Goal: Information Seeking & Learning: Learn about a topic

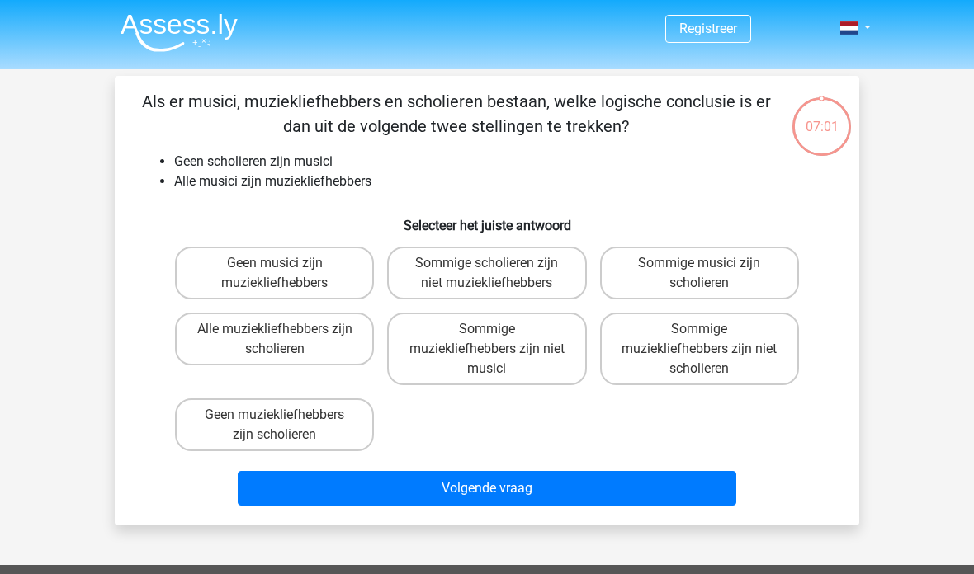
click at [745, 337] on label "Sommige muziekliefhebbers zijn niet scholieren" at bounding box center [699, 349] width 199 height 73
click at [710, 337] on input "Sommige muziekliefhebbers zijn niet scholieren" at bounding box center [704, 334] width 11 height 11
radio input "true"
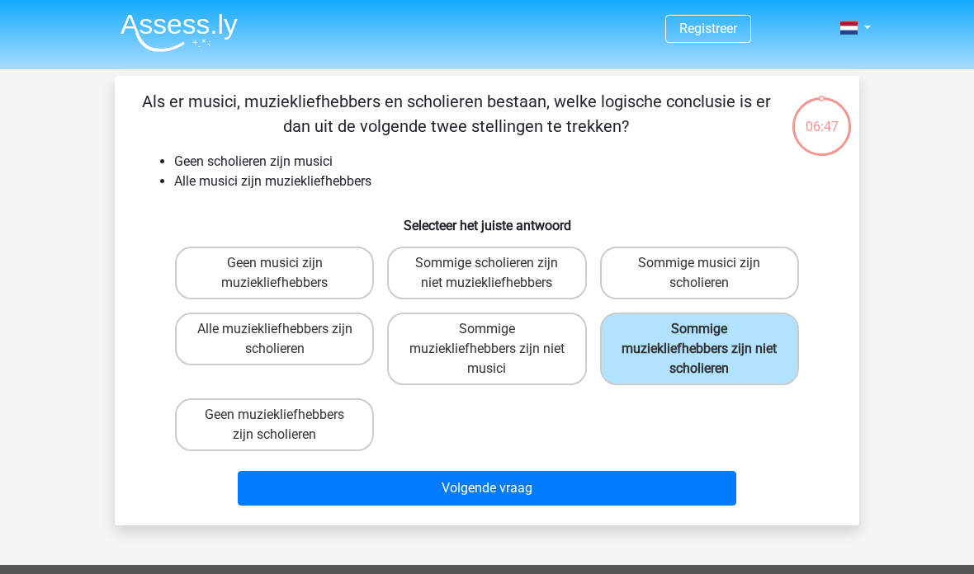
click at [498, 268] on input "Sommige scholieren zijn niet muziekliefhebbers" at bounding box center [492, 268] width 11 height 11
radio input "true"
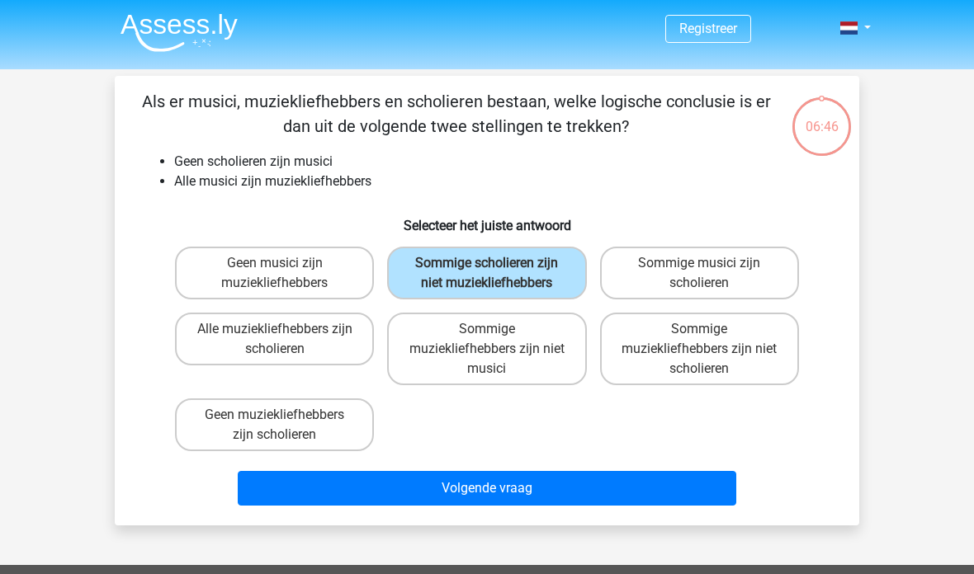
click at [545, 504] on button "Volgende vraag" at bounding box center [487, 488] width 499 height 35
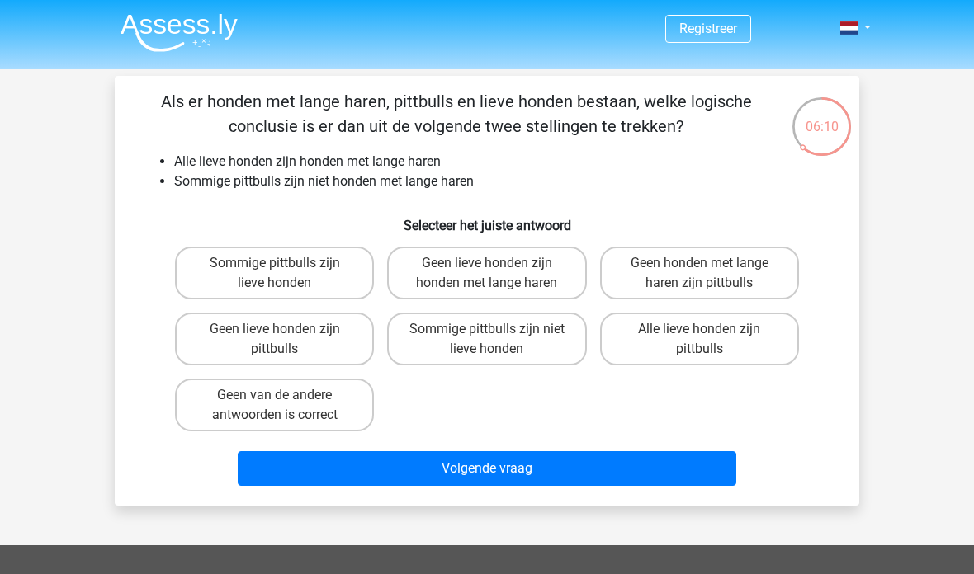
click at [499, 340] on label "Sommige pittbulls zijn niet lieve honden" at bounding box center [486, 339] width 199 height 53
click at [498, 340] on input "Sommige pittbulls zijn niet lieve honden" at bounding box center [492, 334] width 11 height 11
radio input "true"
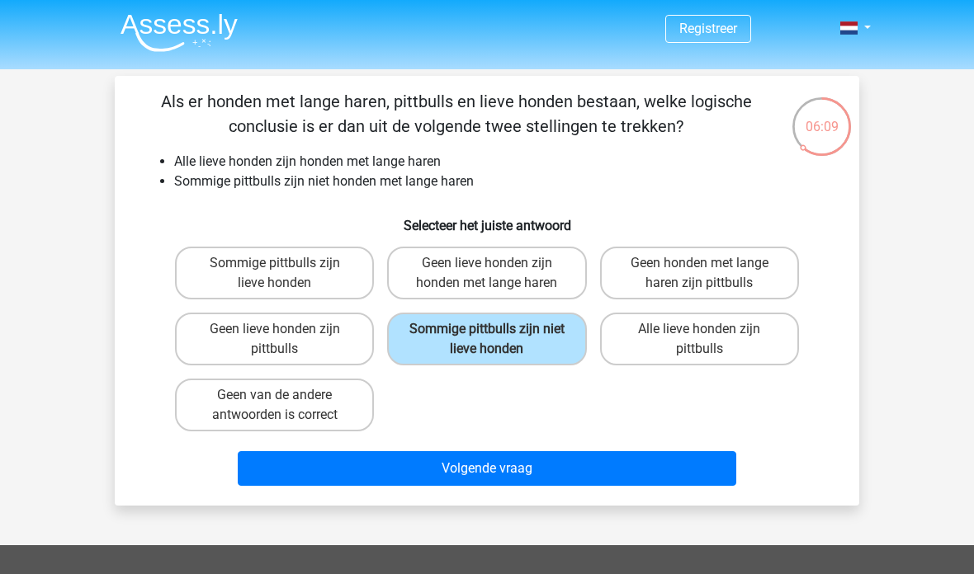
click at [544, 475] on button "Volgende vraag" at bounding box center [487, 468] width 499 height 35
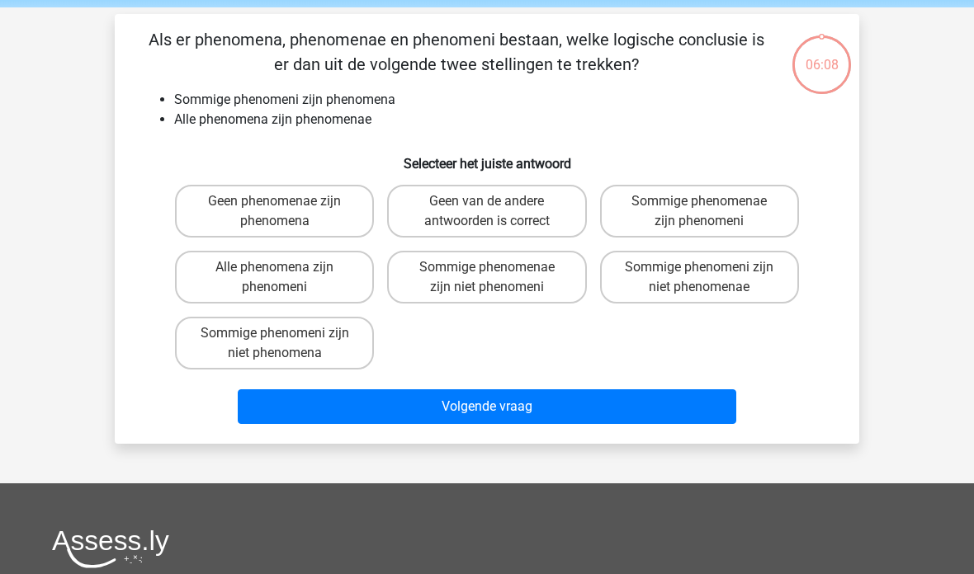
scroll to position [76, 0]
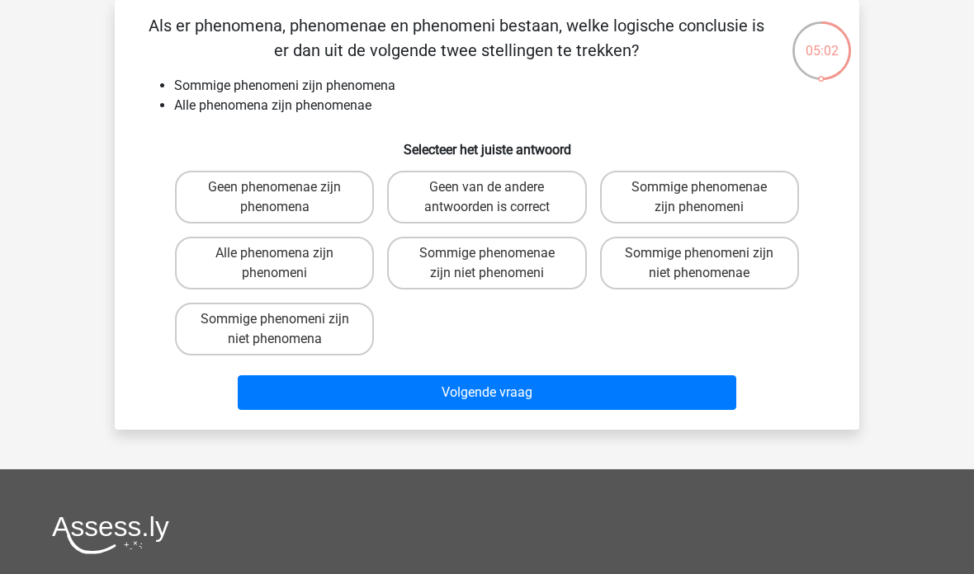
click at [494, 243] on label "Sommige phenomenae zijn niet phenomeni" at bounding box center [486, 263] width 199 height 53
click at [494, 253] on input "Sommige phenomenae zijn niet phenomeni" at bounding box center [492, 258] width 11 height 11
radio input "true"
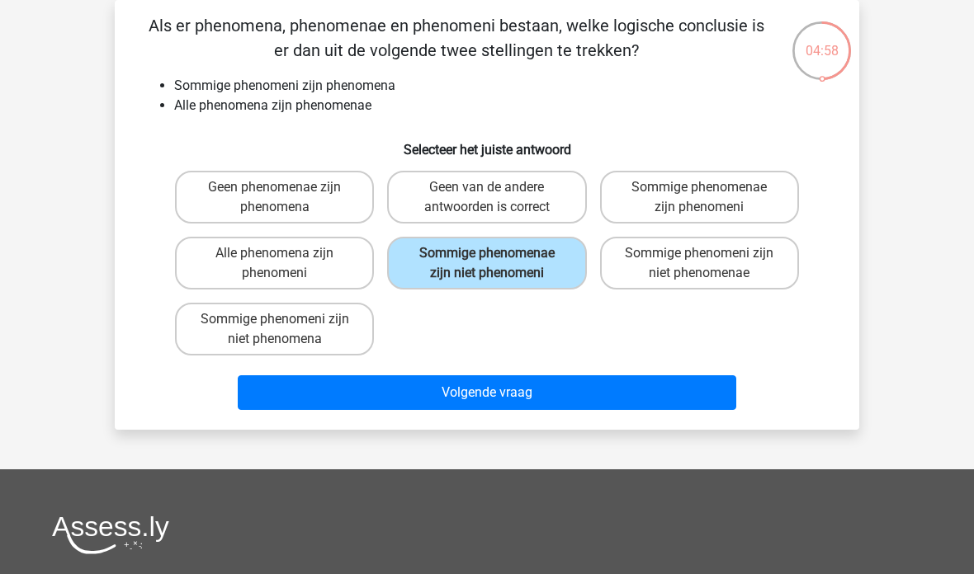
click at [666, 210] on label "Sommige phenomenae zijn phenomeni" at bounding box center [699, 197] width 199 height 53
click at [699, 198] on input "Sommige phenomenae zijn phenomeni" at bounding box center [704, 192] width 11 height 11
radio input "true"
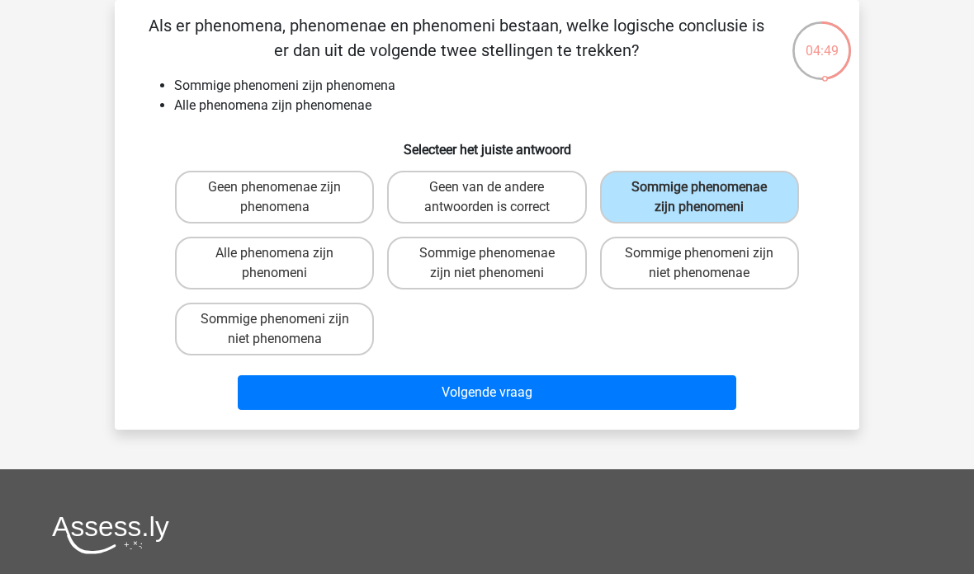
click at [525, 398] on button "Volgende vraag" at bounding box center [487, 393] width 499 height 35
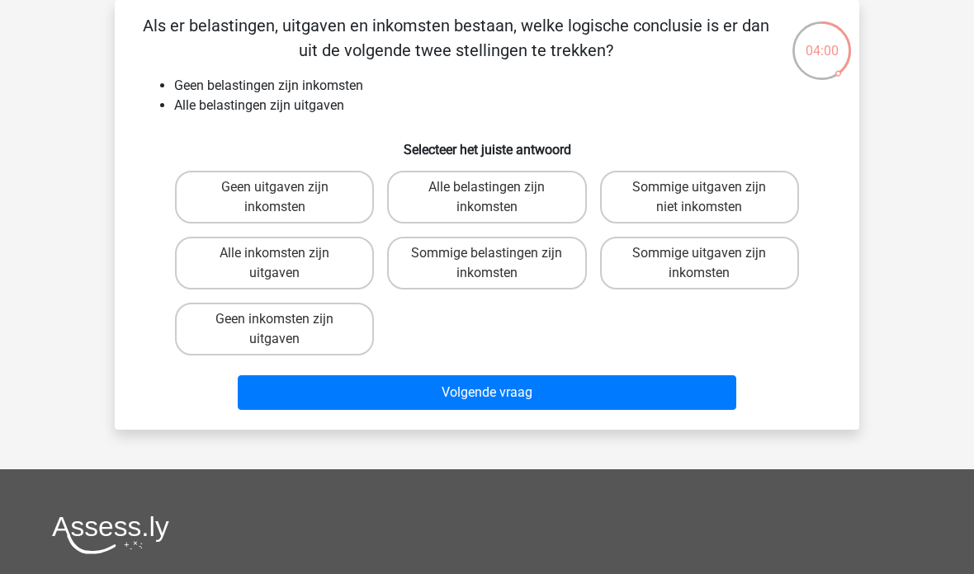
click at [311, 197] on label "Geen uitgaven zijn inkomsten" at bounding box center [274, 197] width 199 height 53
click at [286, 197] on input "Geen uitgaven zijn inkomsten" at bounding box center [280, 192] width 11 height 11
radio input "true"
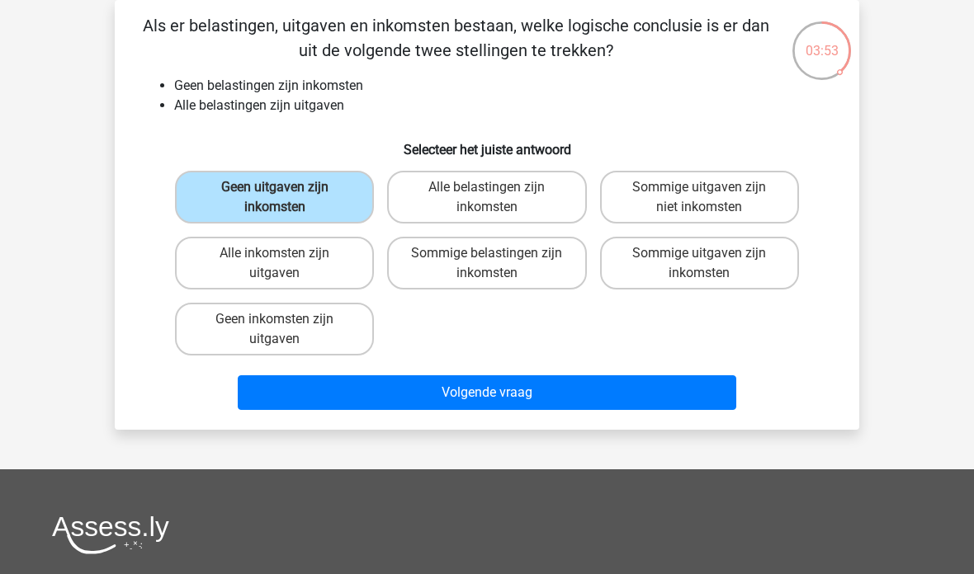
click at [481, 397] on button "Volgende vraag" at bounding box center [487, 393] width 499 height 35
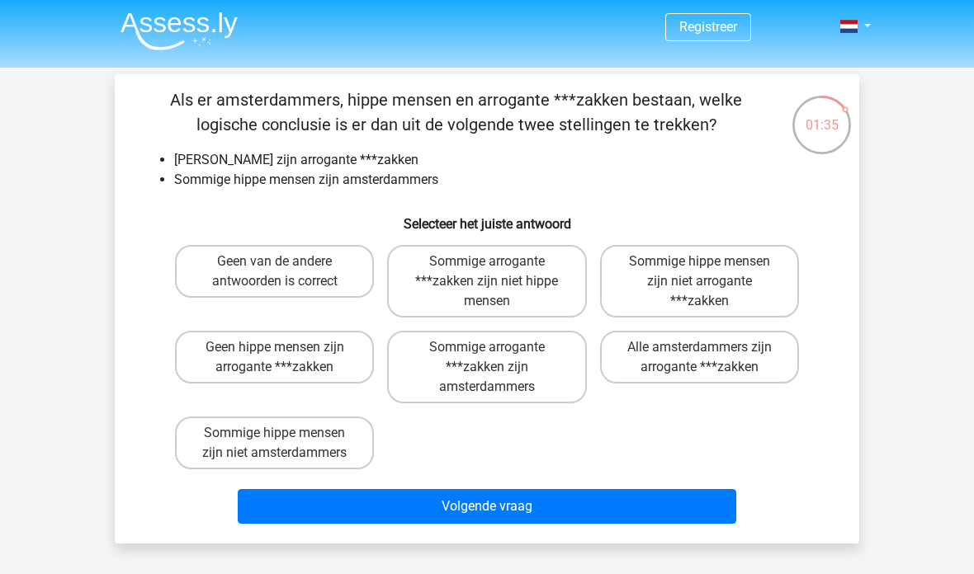
scroll to position [31, 0]
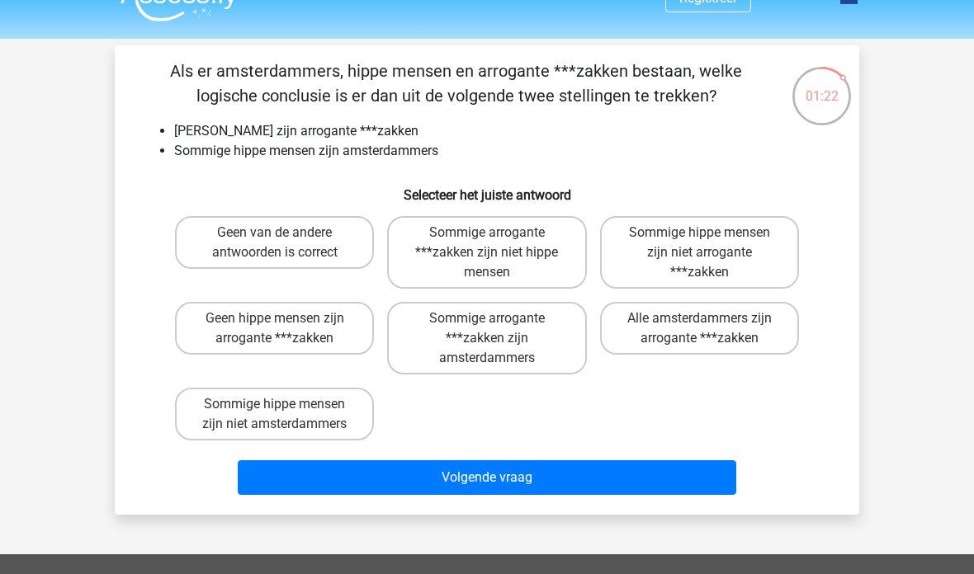
click at [342, 334] on label "Geen hippe mensen zijn arrogante ***zakken" at bounding box center [274, 328] width 199 height 53
click at [286, 329] on input "Geen hippe mensen zijn arrogante ***zakken" at bounding box center [280, 324] width 11 height 11
radio input "true"
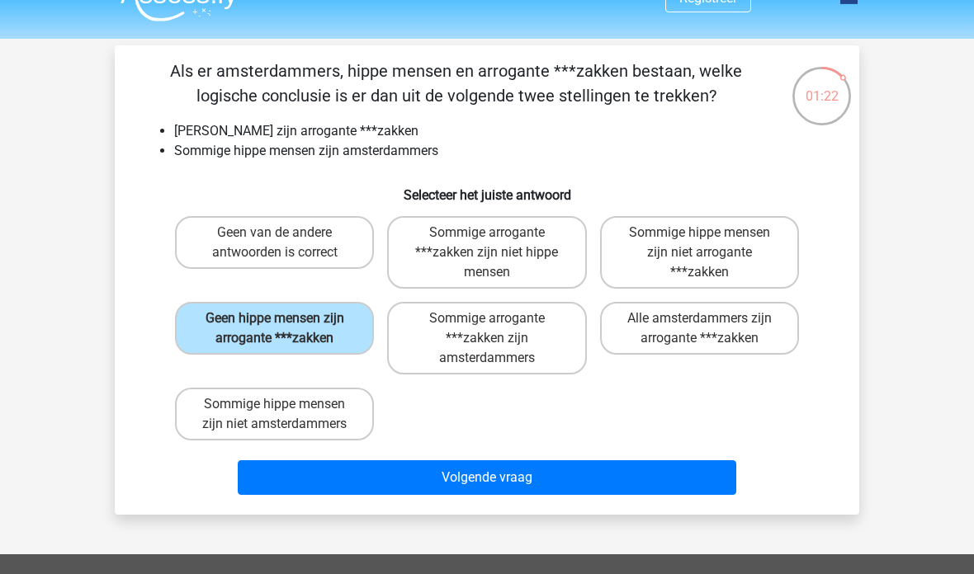
click at [470, 481] on button "Volgende vraag" at bounding box center [487, 478] width 499 height 35
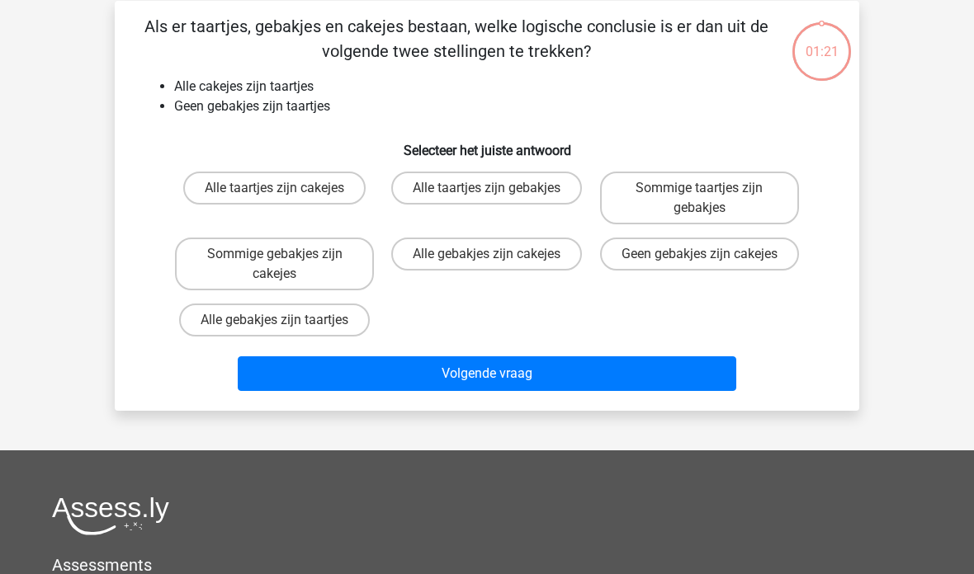
scroll to position [76, 0]
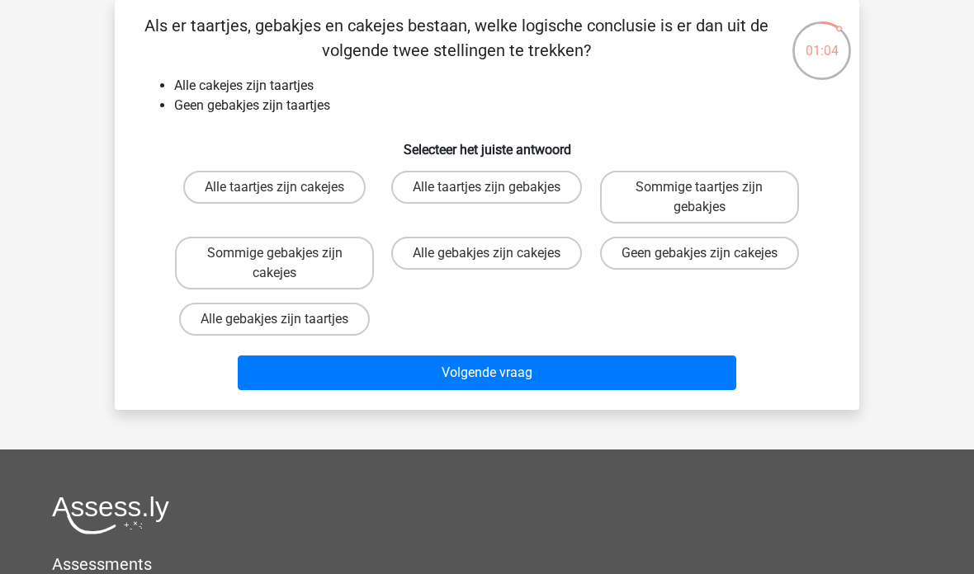
click at [655, 256] on label "Geen gebakjes zijn cakejes" at bounding box center [699, 253] width 199 height 33
click at [699, 256] on input "Geen gebakjes zijn cakejes" at bounding box center [704, 258] width 11 height 11
radio input "true"
click at [373, 371] on button "Volgende vraag" at bounding box center [487, 373] width 499 height 35
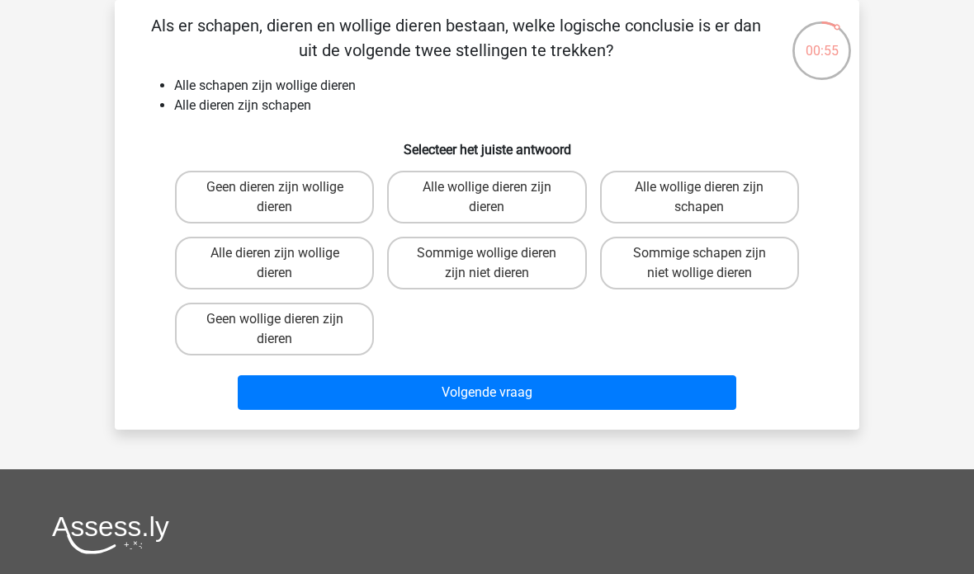
click at [218, 221] on label "Geen dieren zijn wollige dieren" at bounding box center [274, 197] width 199 height 53
click at [275, 198] on input "Geen dieren zijn wollige dieren" at bounding box center [280, 192] width 11 height 11
radio input "true"
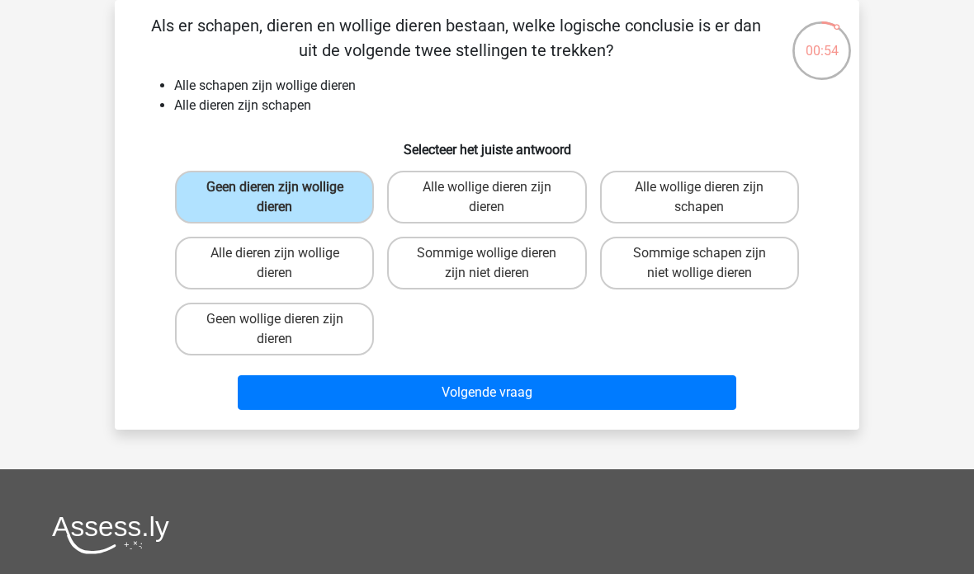
click at [236, 262] on label "Alle dieren zijn wollige dieren" at bounding box center [274, 263] width 199 height 53
click at [275, 262] on input "Alle dieren zijn wollige dieren" at bounding box center [280, 258] width 11 height 11
radio input "true"
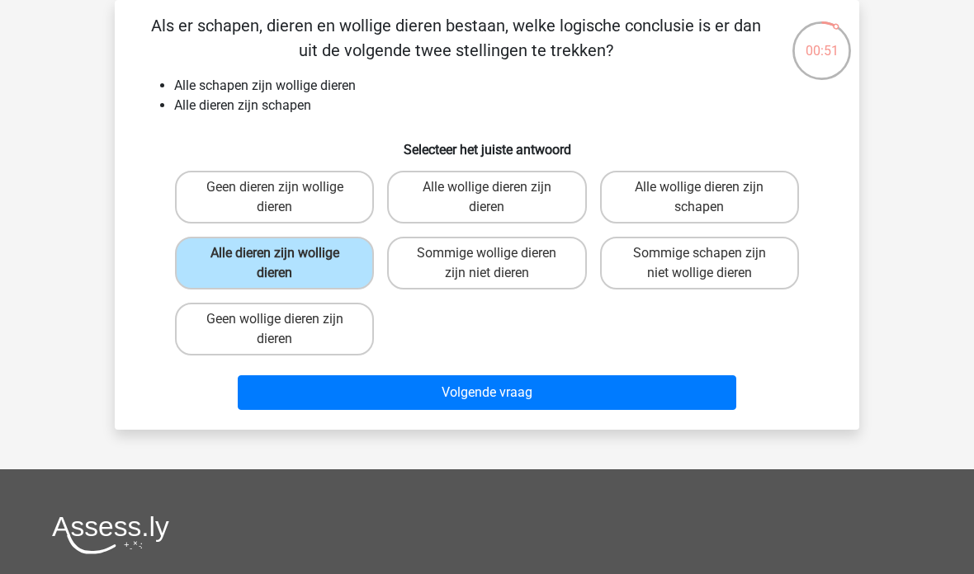
click at [443, 396] on button "Volgende vraag" at bounding box center [487, 393] width 499 height 35
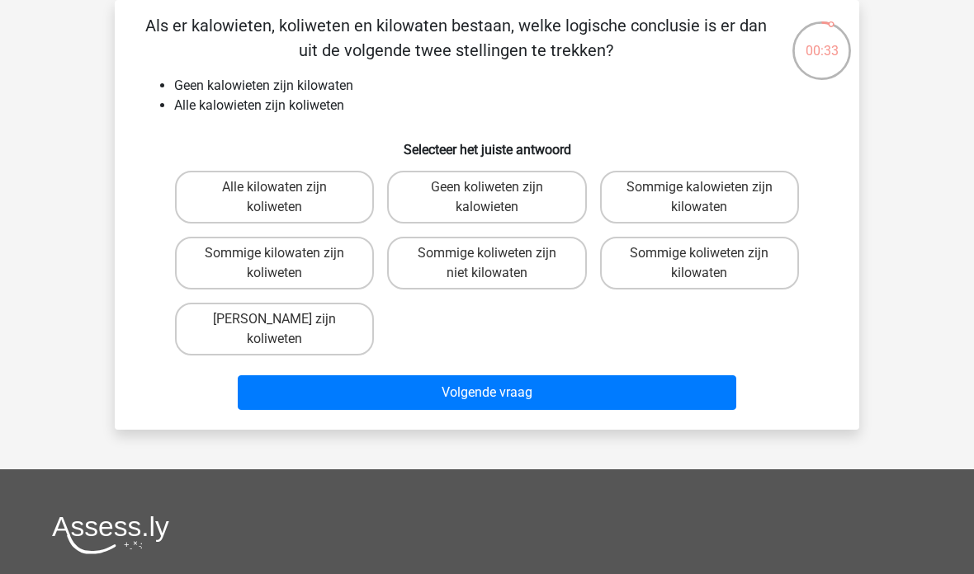
click at [541, 191] on label "Geen koliweten zijn kalowieten" at bounding box center [486, 197] width 199 height 53
click at [498, 191] on input "Geen koliweten zijn kalowieten" at bounding box center [492, 192] width 11 height 11
radio input "true"
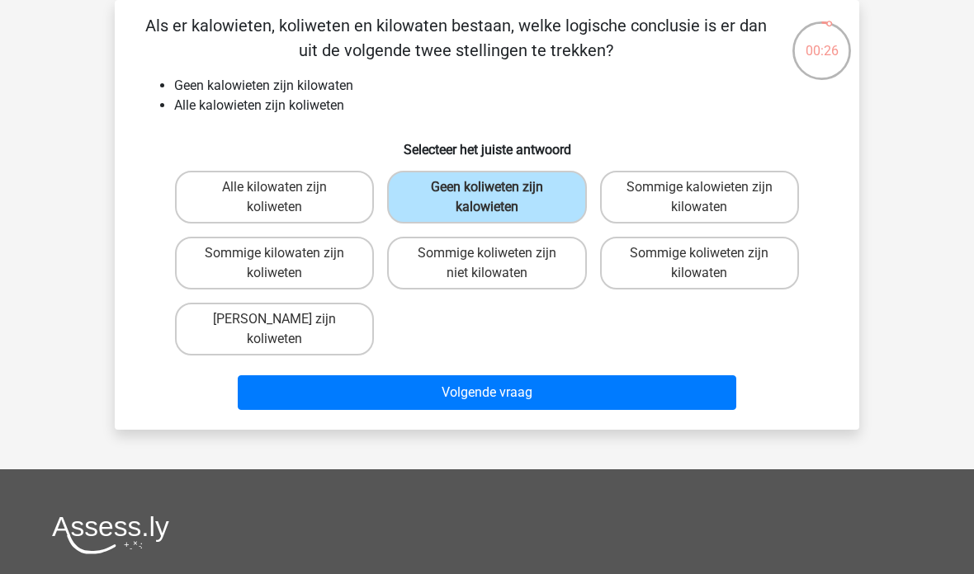
click at [687, 264] on label "Sommige koliweten zijn kilowaten" at bounding box center [699, 263] width 199 height 53
click at [699, 264] on input "Sommige koliweten zijn kilowaten" at bounding box center [704, 258] width 11 height 11
radio input "true"
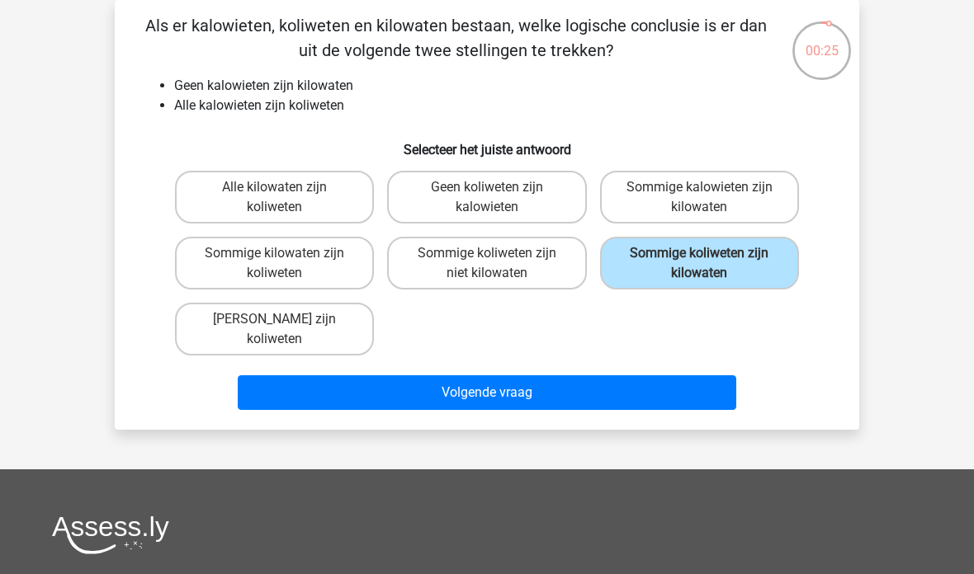
click at [697, 208] on label "Sommige kalowieten zijn kilowaten" at bounding box center [699, 197] width 199 height 53
click at [699, 198] on input "Sommige kalowieten zijn kilowaten" at bounding box center [704, 192] width 11 height 11
radio input "true"
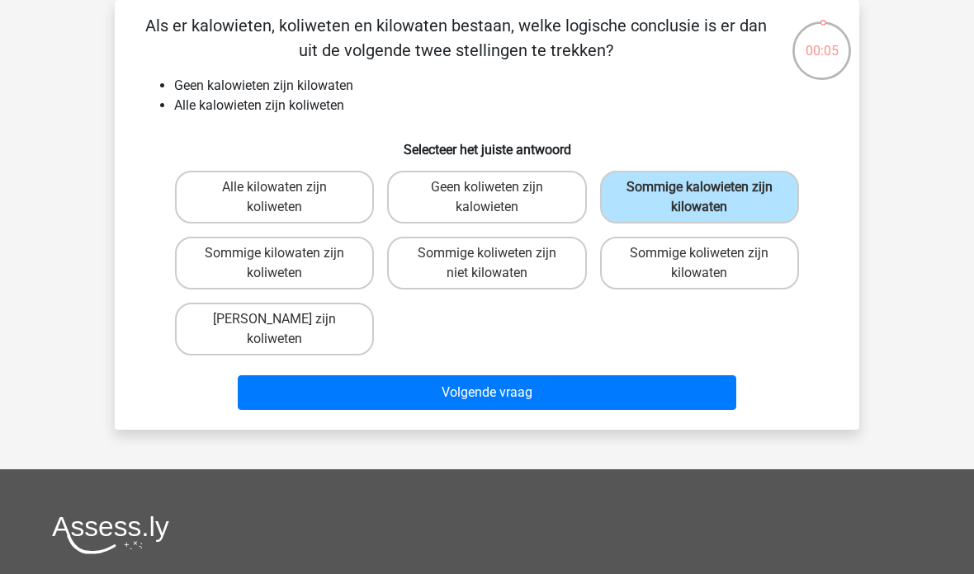
click at [828, 45] on div "00:05" at bounding box center [822, 40] width 62 height 41
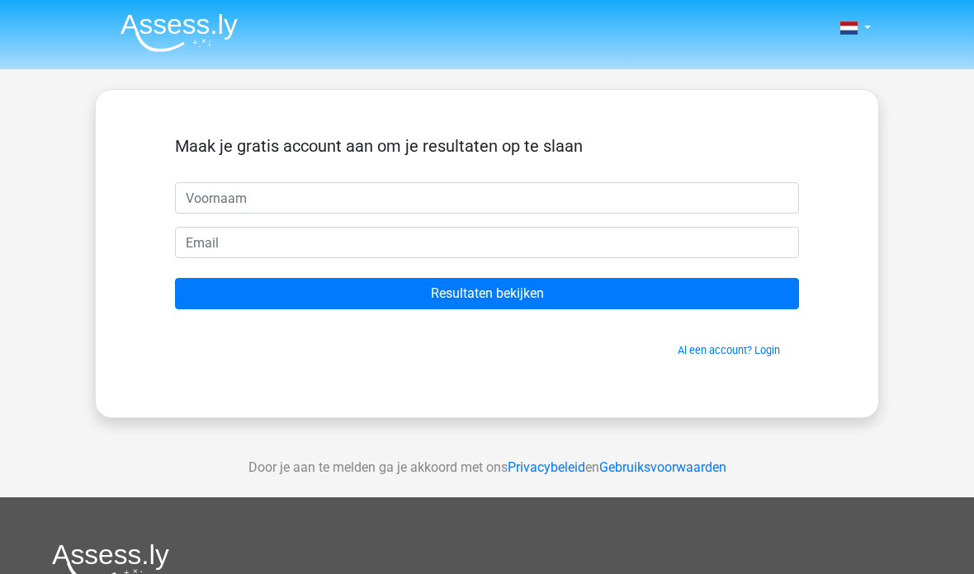
click at [573, 193] on input "text" at bounding box center [487, 197] width 624 height 31
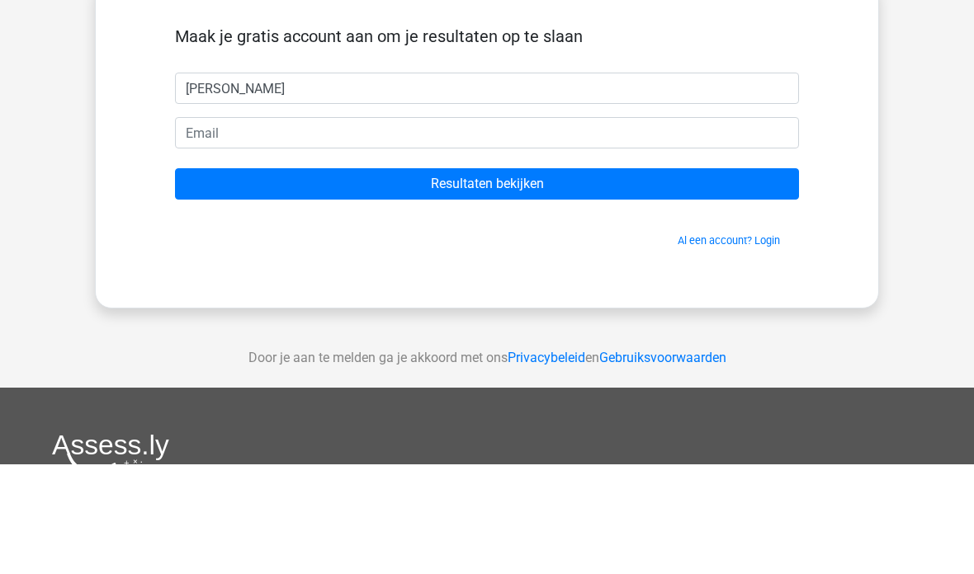
type input "Laura"
click at [280, 227] on input "email" at bounding box center [487, 242] width 624 height 31
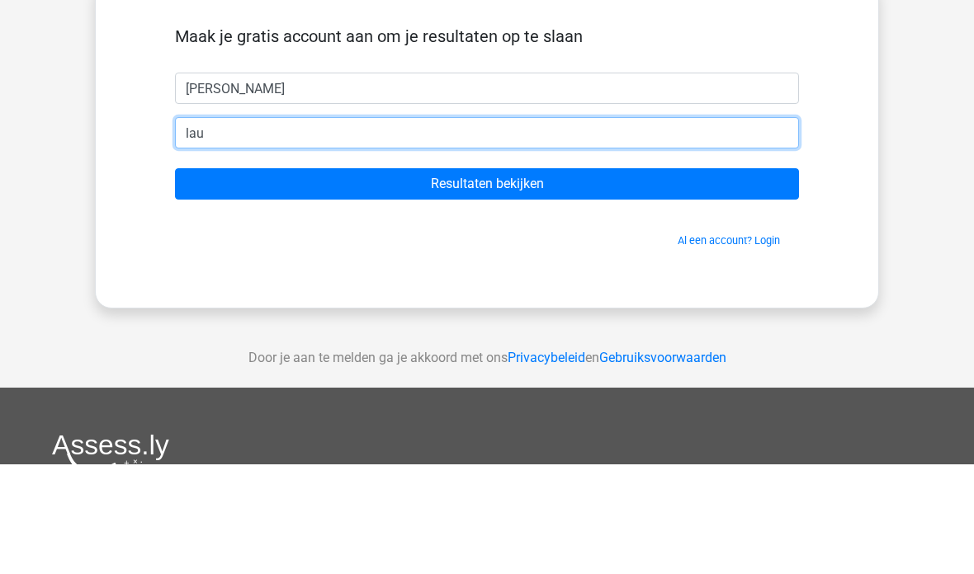
type input "[EMAIL_ADDRESS][DOMAIN_NAME]"
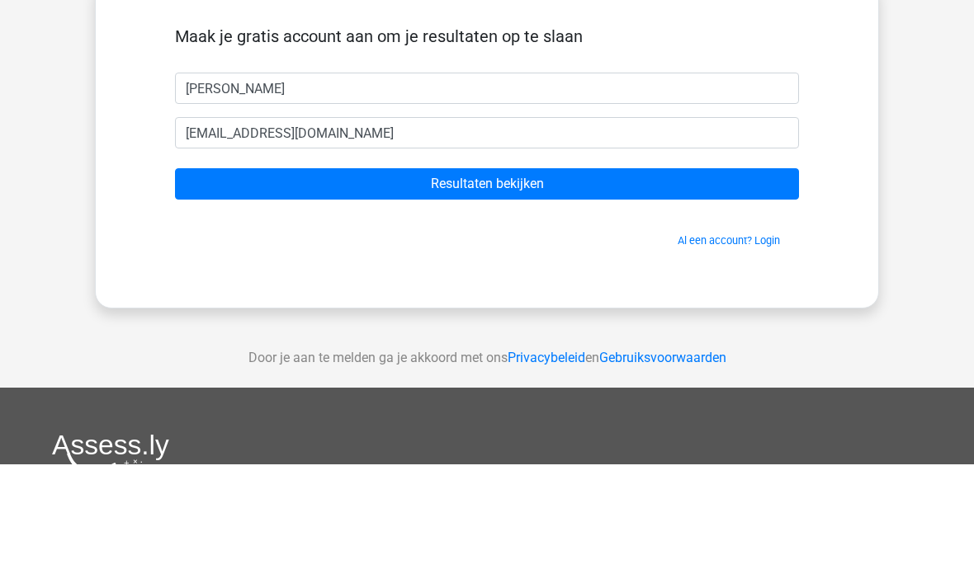
scroll to position [110, 0]
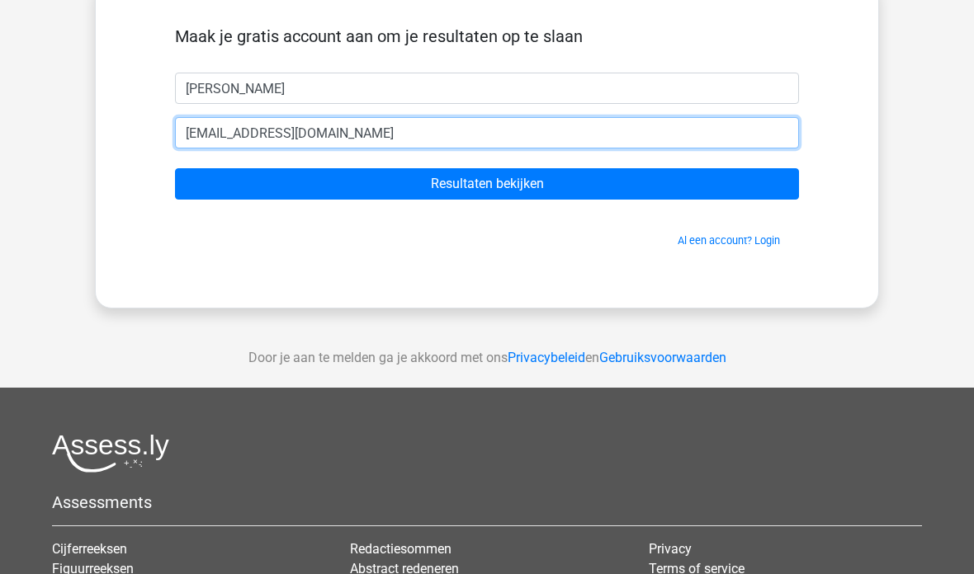
click at [377, 135] on input "[EMAIL_ADDRESS][DOMAIN_NAME]" at bounding box center [487, 132] width 624 height 31
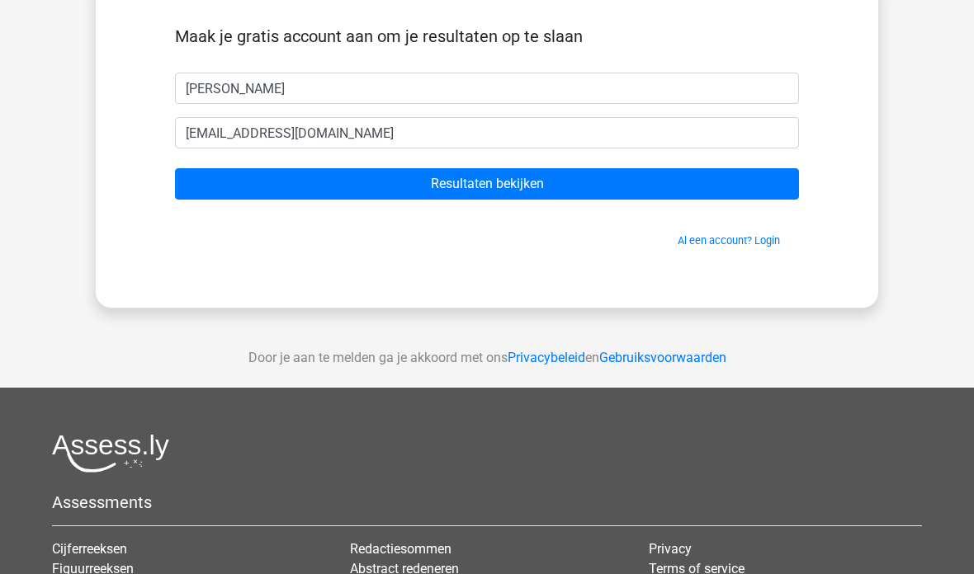
click at [512, 179] on input "Resultaten bekijken" at bounding box center [487, 183] width 624 height 31
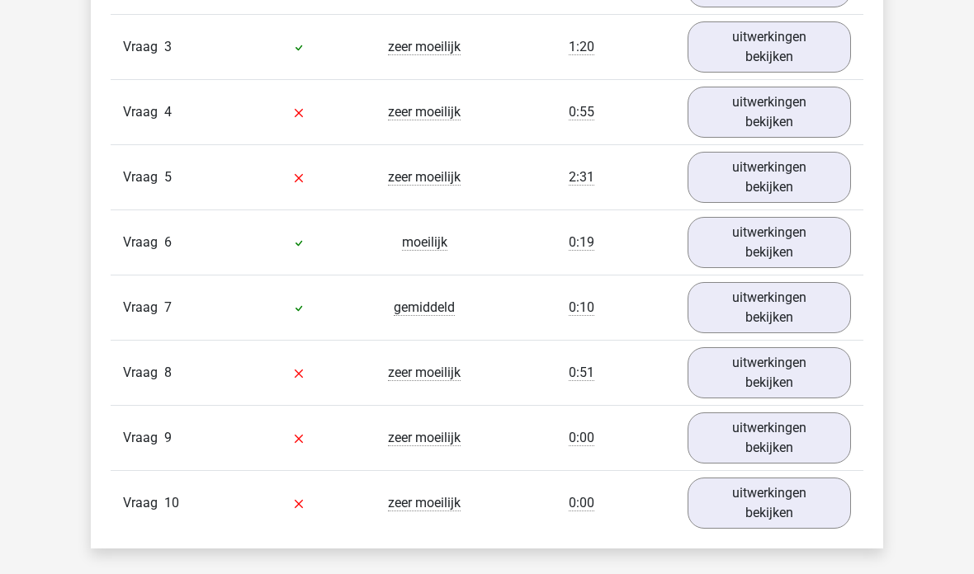
scroll to position [1513, 0]
click at [812, 366] on link "uitwerkingen bekijken" at bounding box center [769, 372] width 163 height 51
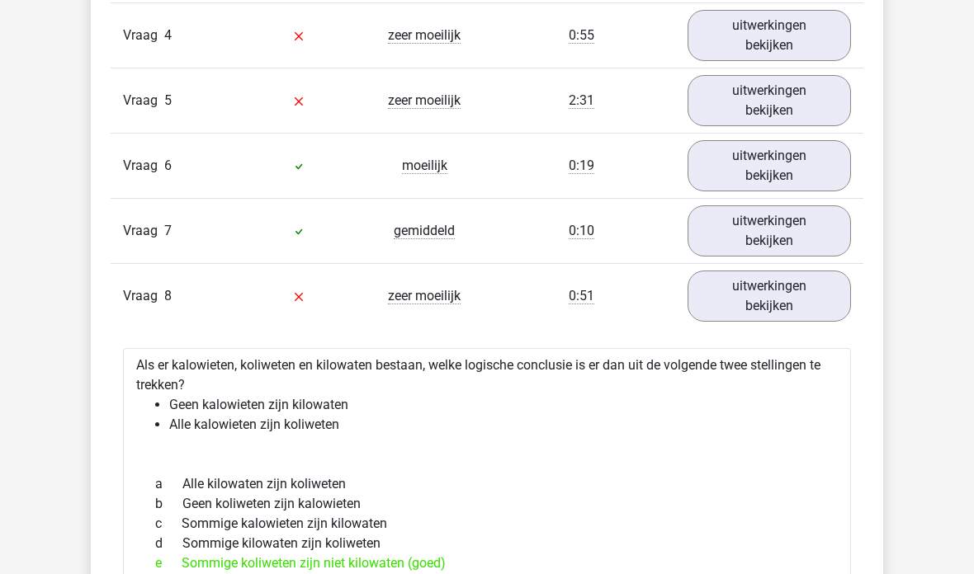
scroll to position [1589, 0]
click at [811, 305] on link "uitwerkingen bekijken" at bounding box center [769, 296] width 163 height 51
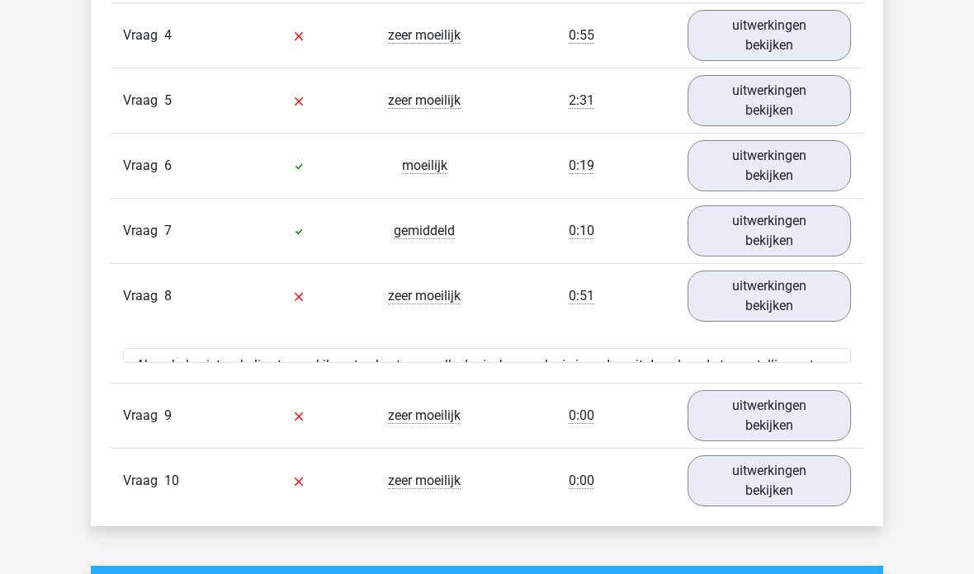
click at [828, 234] on link "uitwerkingen bekijken" at bounding box center [769, 231] width 163 height 51
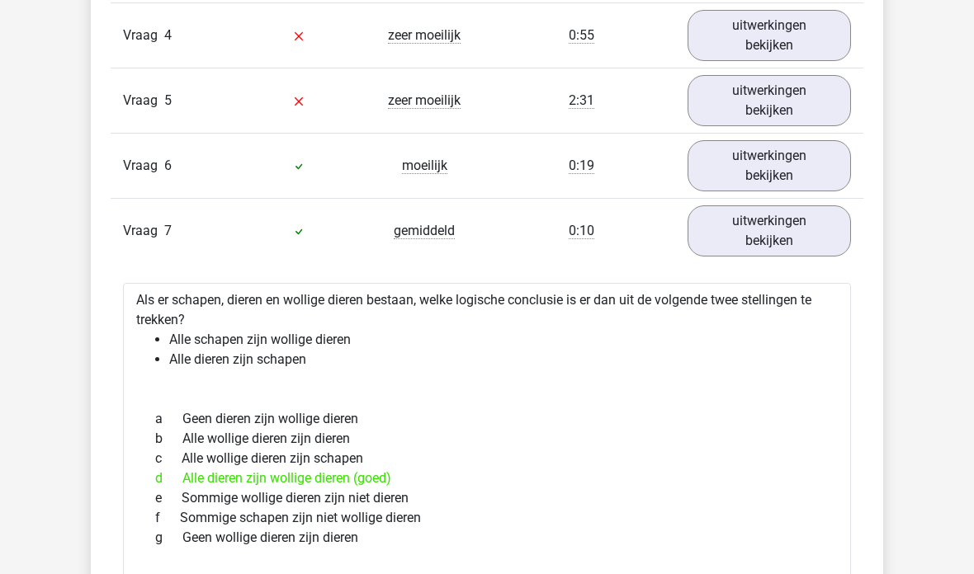
click at [823, 229] on link "uitwerkingen bekijken" at bounding box center [769, 231] width 163 height 51
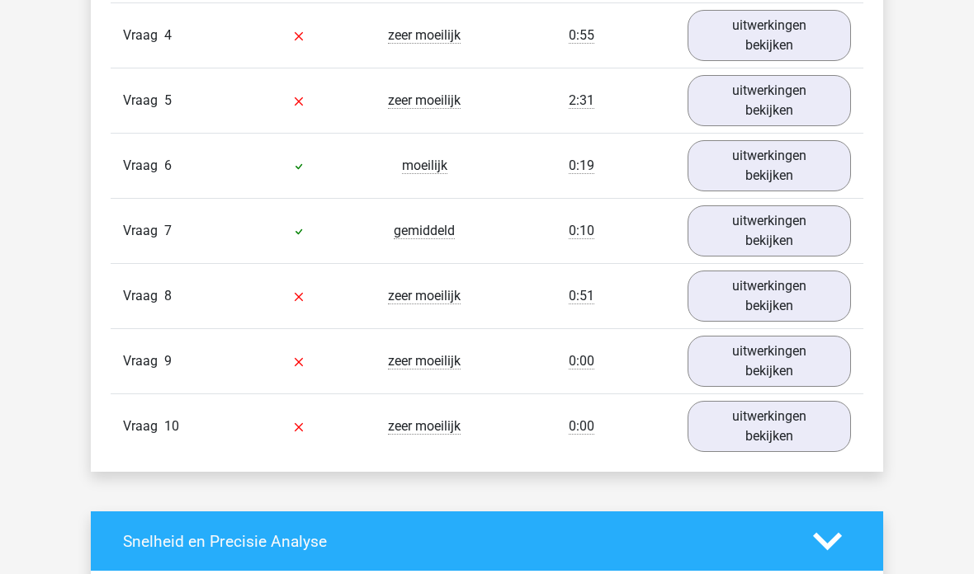
click at [808, 94] on link "uitwerkingen bekijken" at bounding box center [769, 100] width 163 height 51
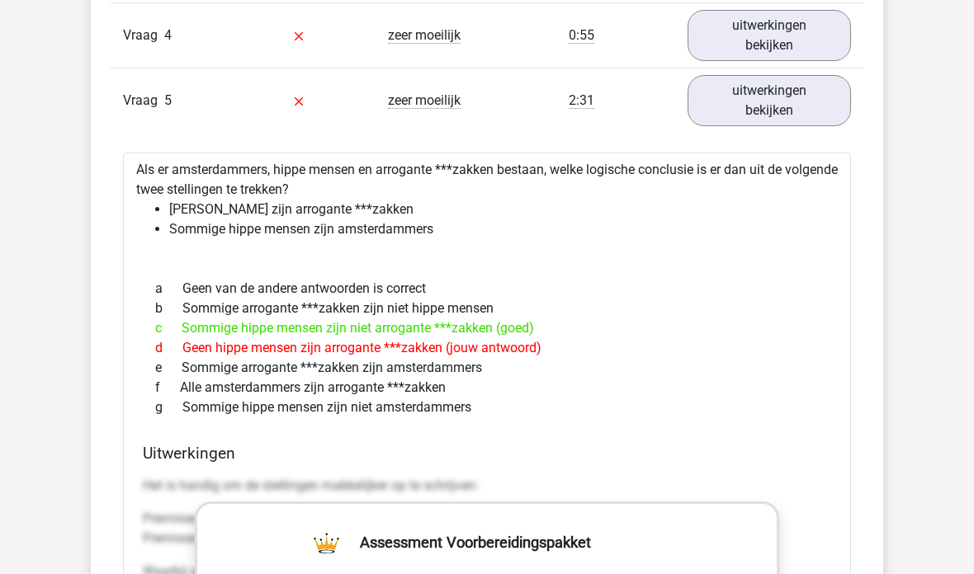
click at [797, 93] on link "uitwerkingen bekijken" at bounding box center [769, 100] width 163 height 51
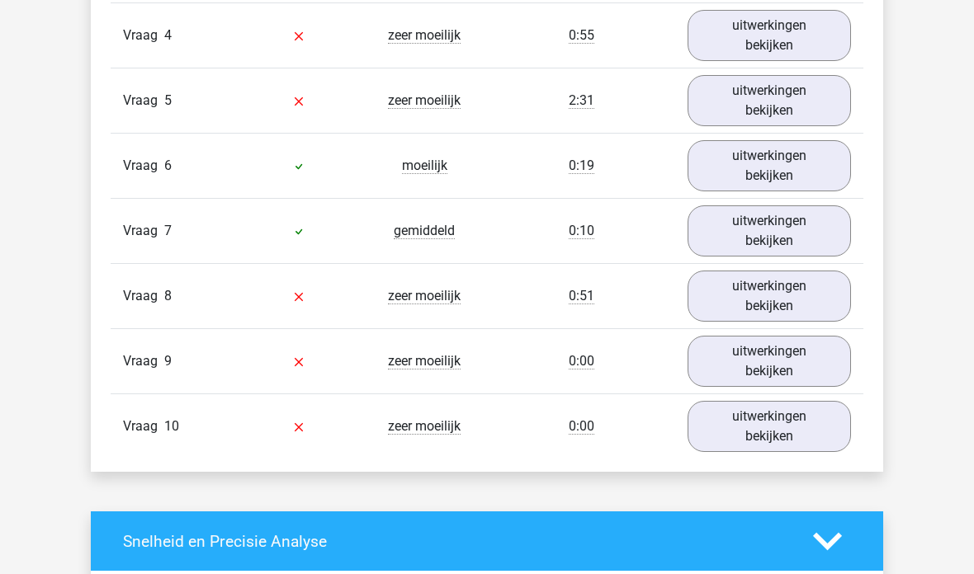
click at [804, 296] on link "uitwerkingen bekijken" at bounding box center [769, 296] width 163 height 51
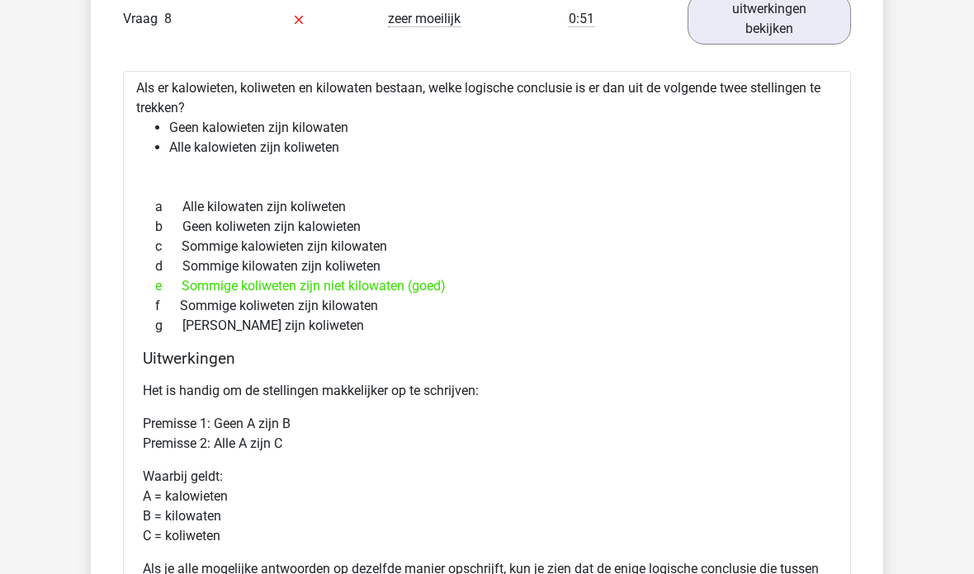
scroll to position [1854, 0]
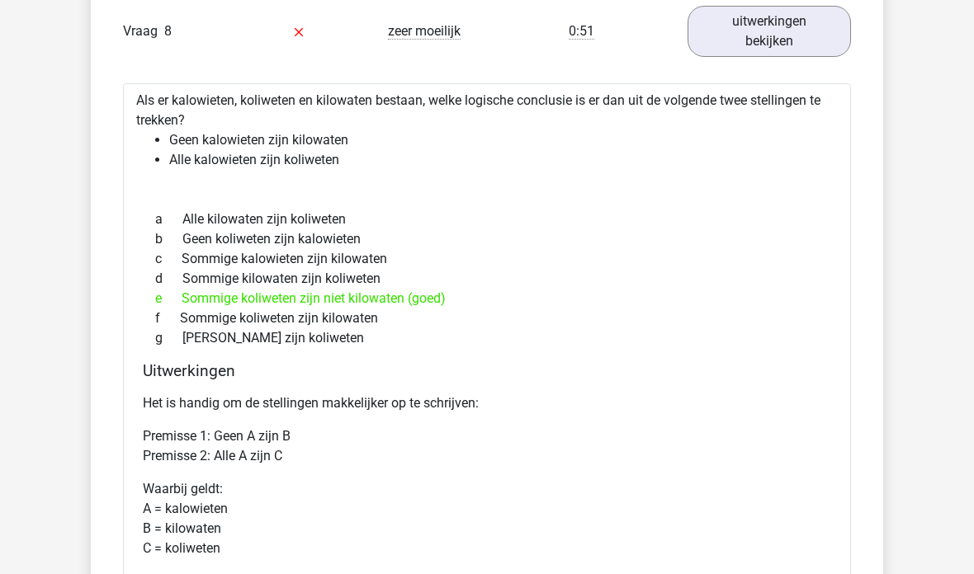
click at [801, 39] on link "uitwerkingen bekijken" at bounding box center [769, 31] width 163 height 51
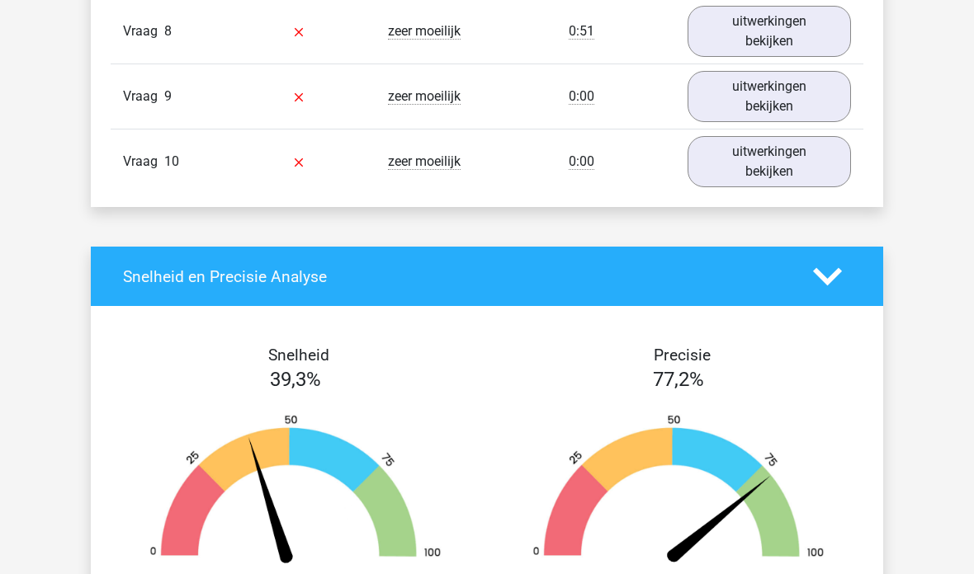
click at [796, 172] on link "uitwerkingen bekijken" at bounding box center [769, 161] width 163 height 51
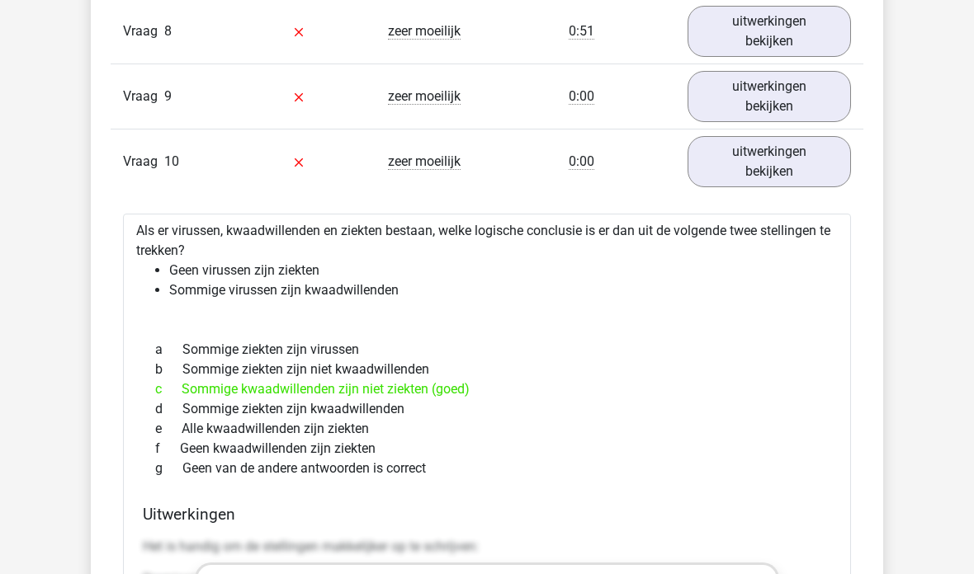
click at [797, 165] on link "uitwerkingen bekijken" at bounding box center [769, 161] width 163 height 51
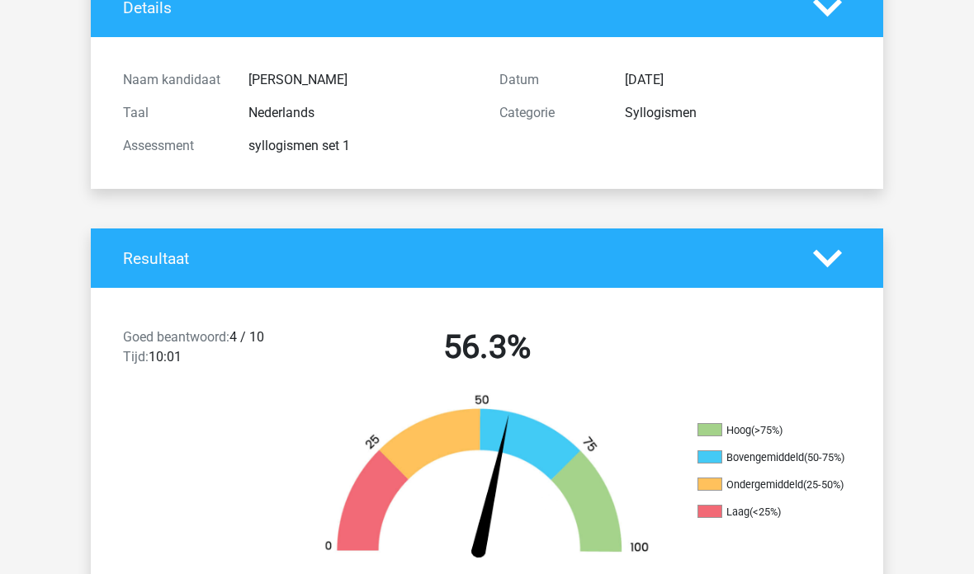
scroll to position [0, 0]
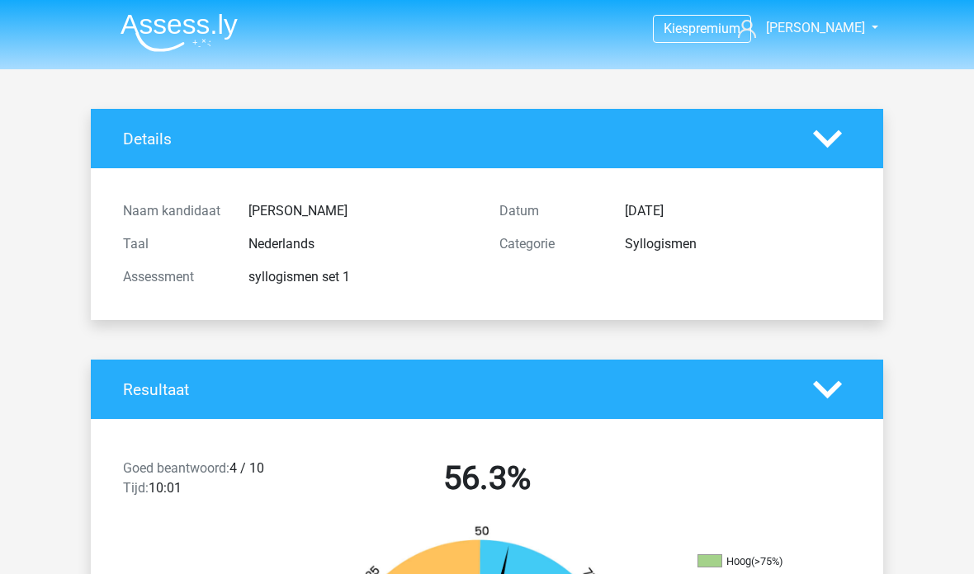
click at [841, 26] on span "[PERSON_NAME]" at bounding box center [815, 28] width 99 height 16
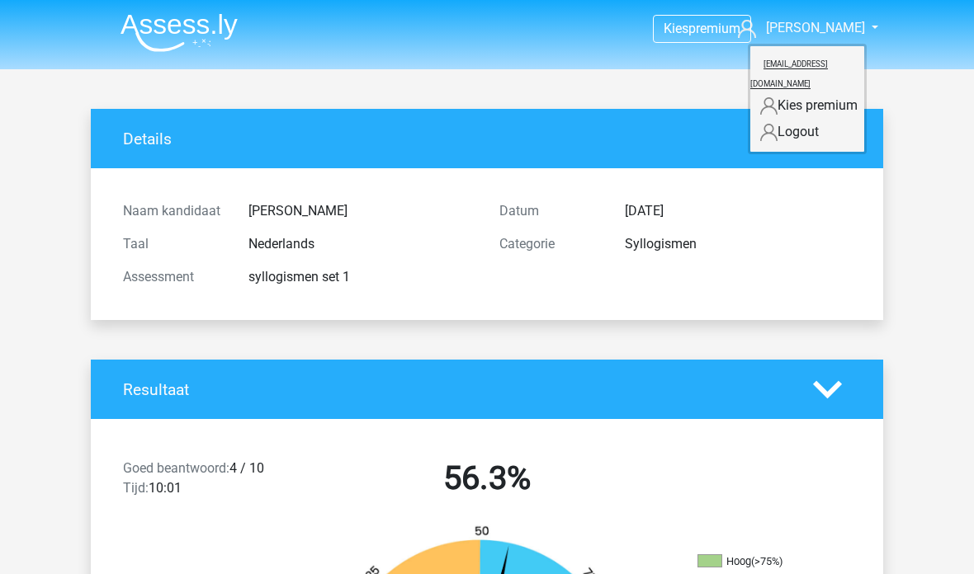
click at [898, 69] on header "Kies premium Laura lauravanzijp@icloud.com" at bounding box center [487, 34] width 974 height 69
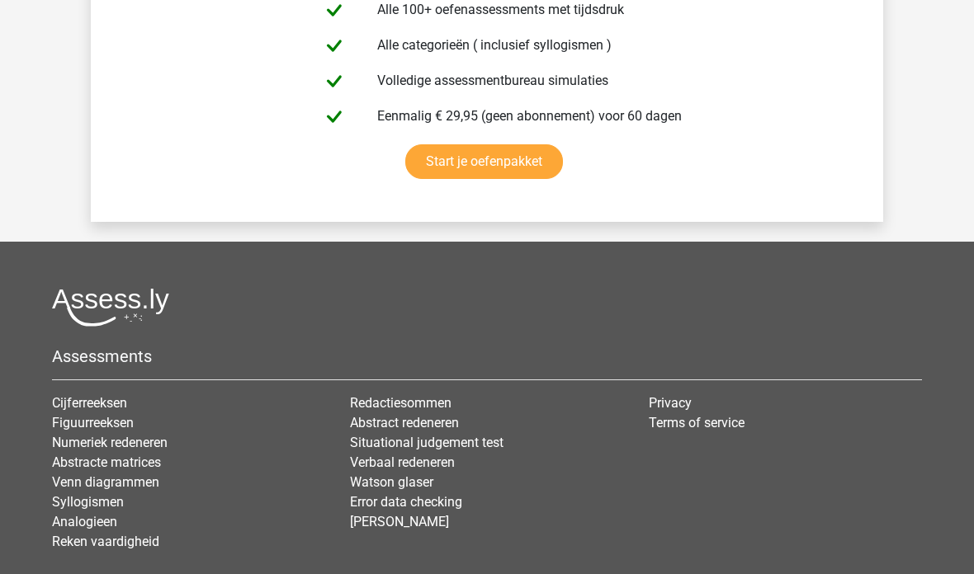
scroll to position [3264, 0]
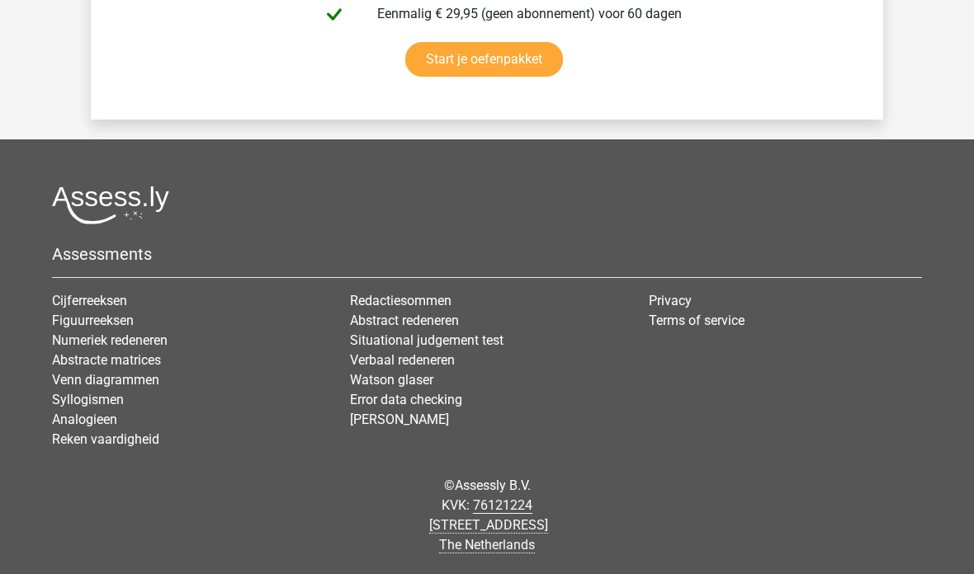
click at [107, 396] on link "Syllogismen" at bounding box center [88, 400] width 72 height 16
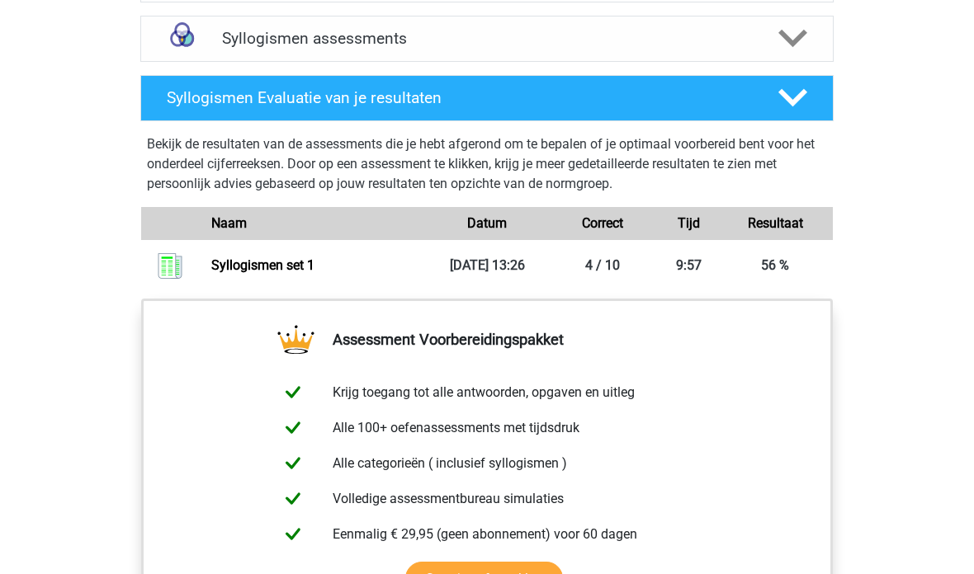
scroll to position [1052, 0]
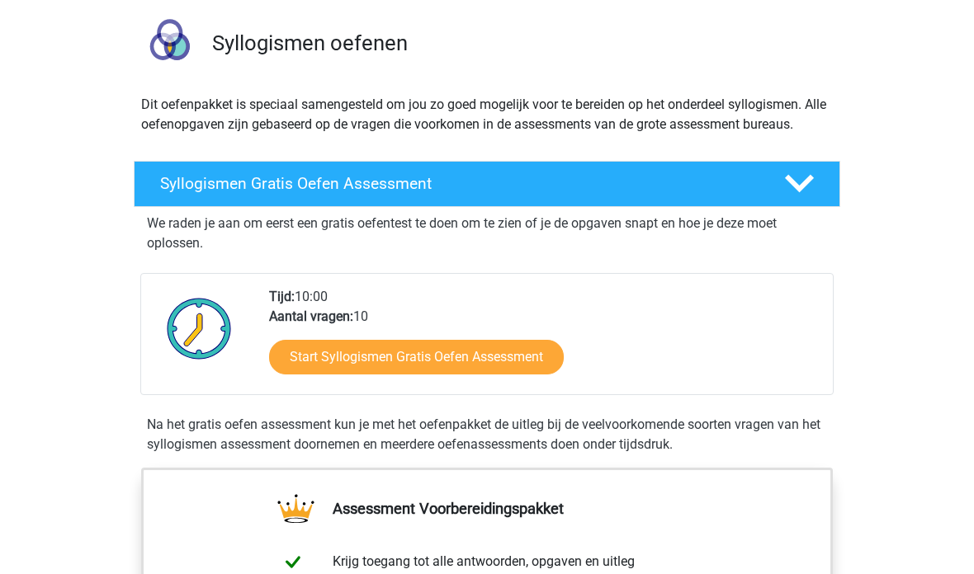
click at [529, 366] on link "Start Syllogismen Gratis Oefen Assessment" at bounding box center [416, 358] width 295 height 35
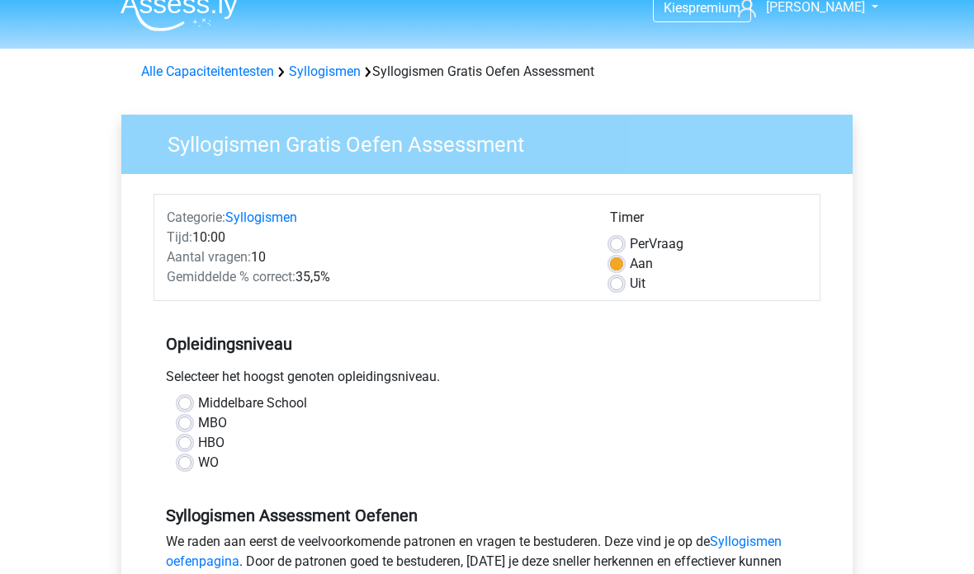
scroll to position [22, 0]
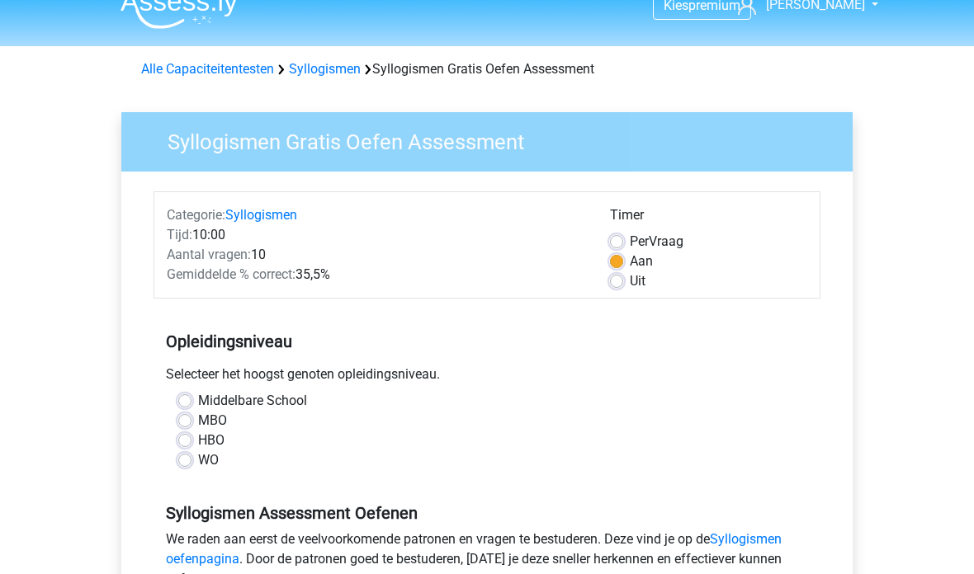
click at [630, 279] on label "Uit" at bounding box center [638, 282] width 16 height 20
click at [623, 279] on input "Uit" at bounding box center [616, 280] width 13 height 17
radio input "true"
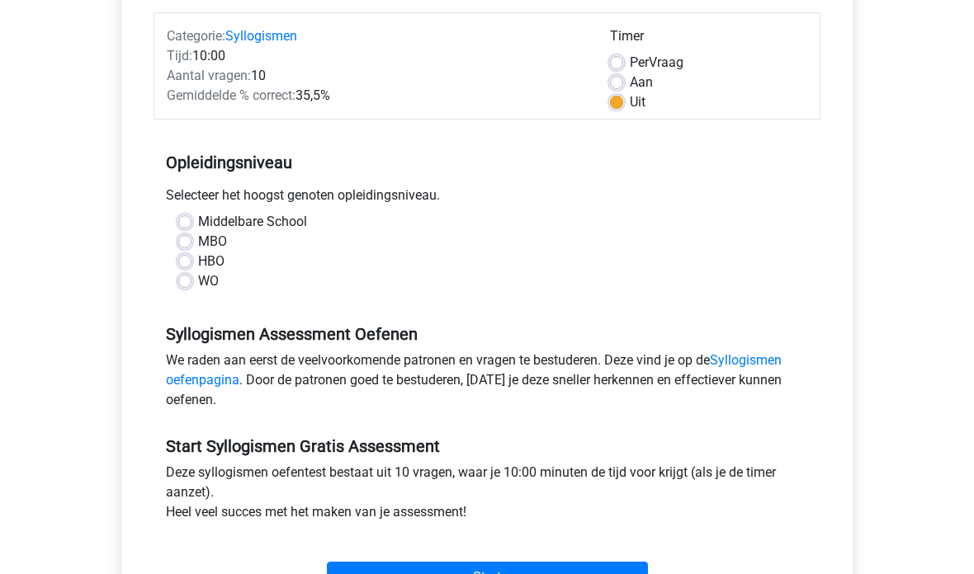
scroll to position [227, 0]
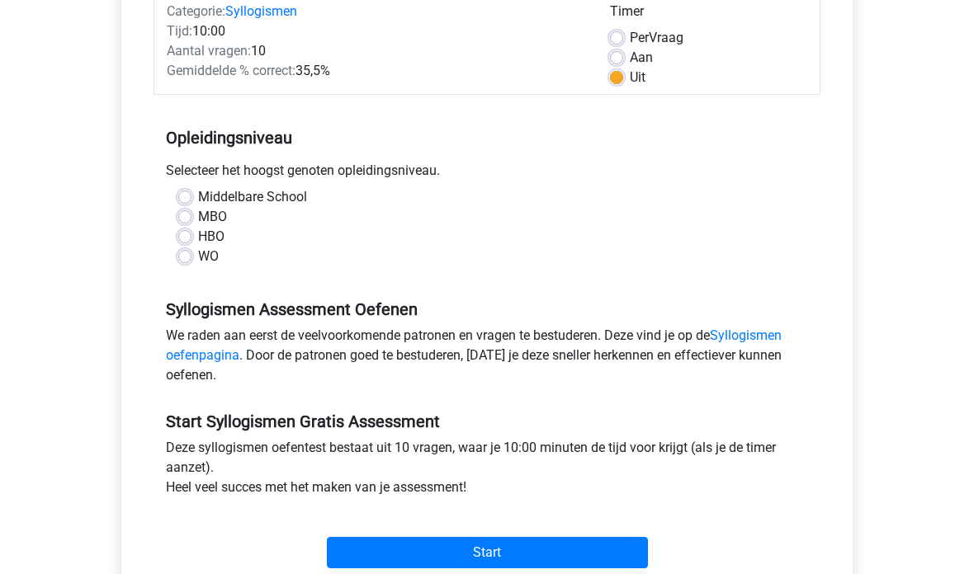
click at [259, 197] on label "Middelbare School" at bounding box center [252, 197] width 109 height 20
click at [191, 197] on input "Middelbare School" at bounding box center [184, 195] width 13 height 17
radio input "true"
click at [551, 549] on input "Start" at bounding box center [487, 552] width 321 height 31
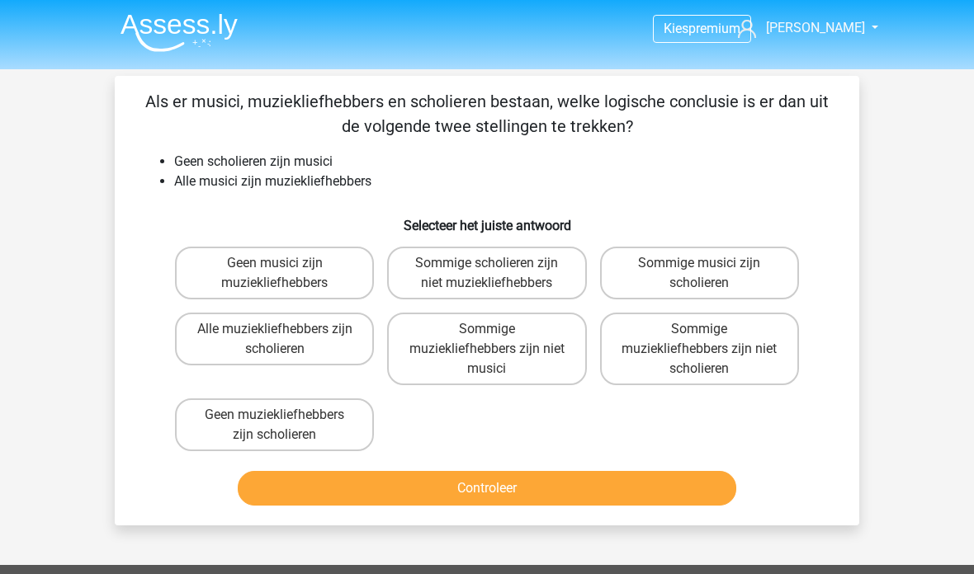
click at [850, 26] on link "[PERSON_NAME]" at bounding box center [798, 28] width 135 height 20
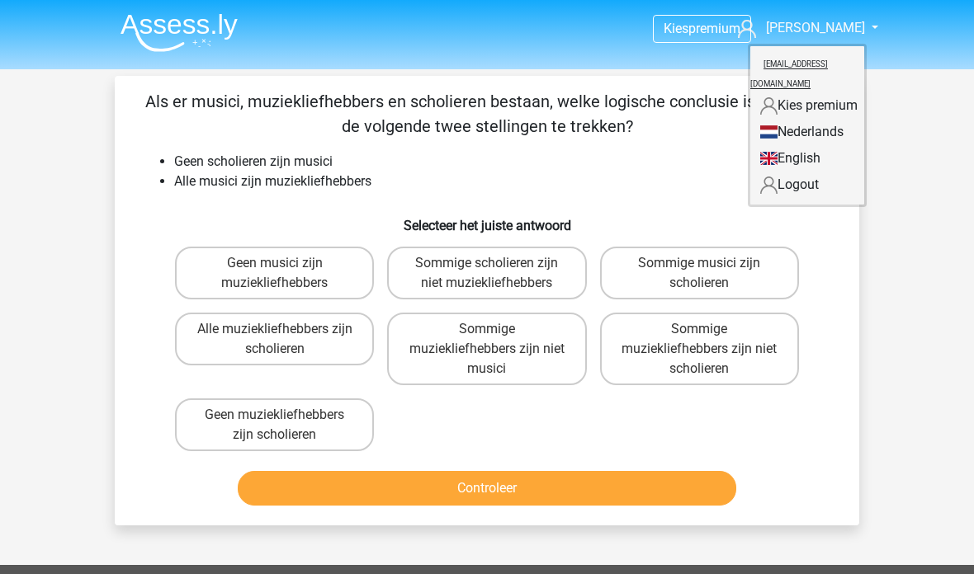
click at [657, 180] on li "Alle musici zijn muziekliefhebbers" at bounding box center [503, 182] width 659 height 20
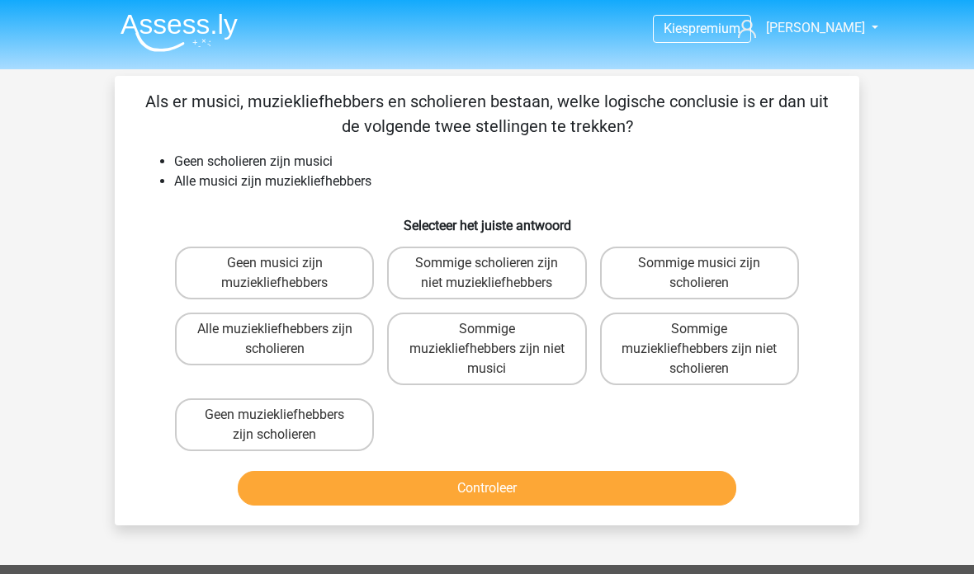
click at [214, 22] on img at bounding box center [179, 32] width 117 height 39
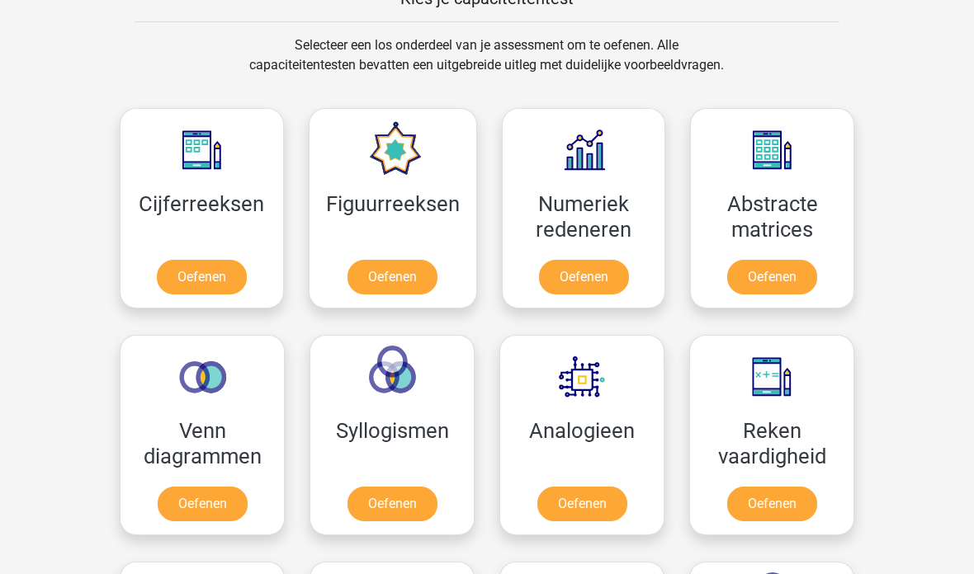
scroll to position [665, 0]
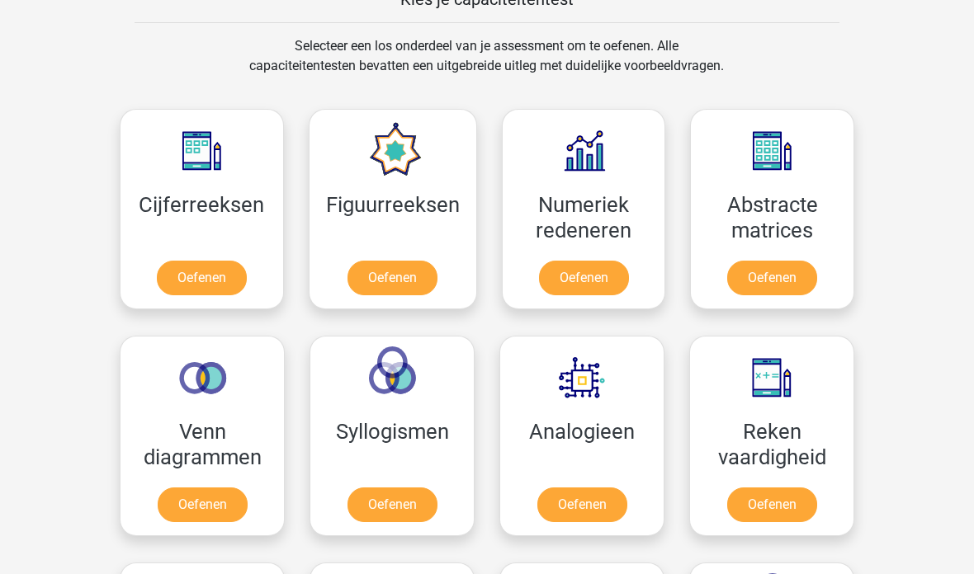
click at [400, 495] on link "Oefenen" at bounding box center [392, 505] width 90 height 35
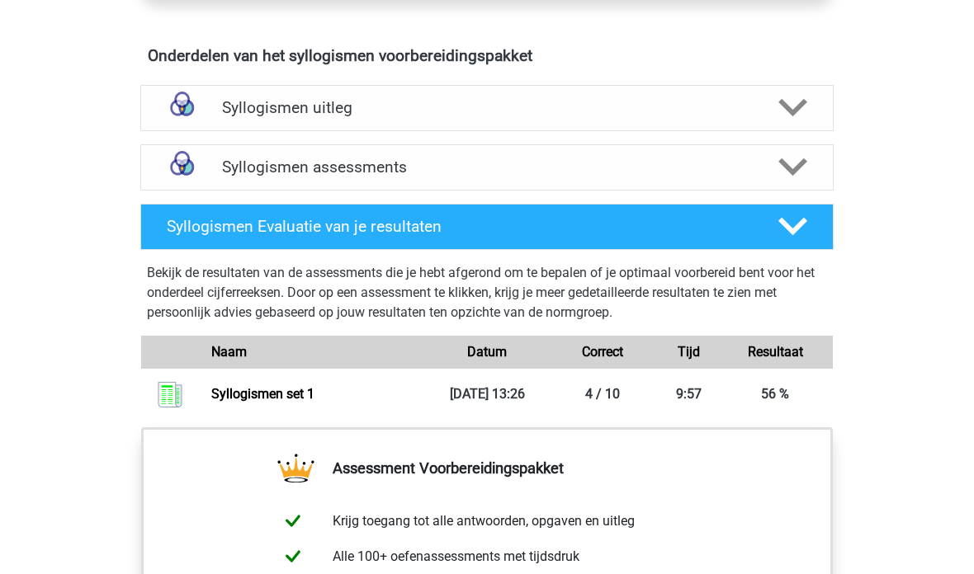
scroll to position [908, 0]
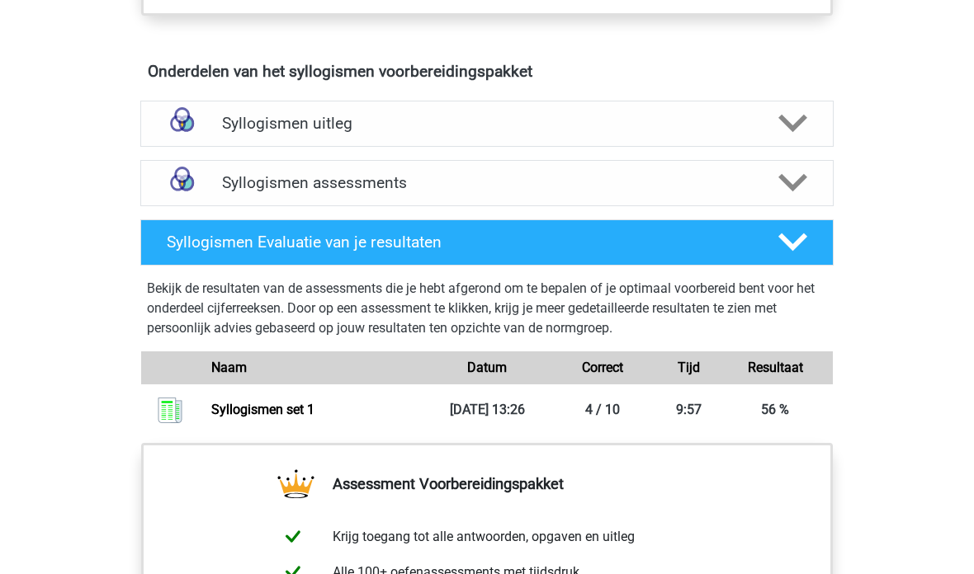
click at [301, 412] on link "Syllogismen set 1" at bounding box center [262, 410] width 103 height 16
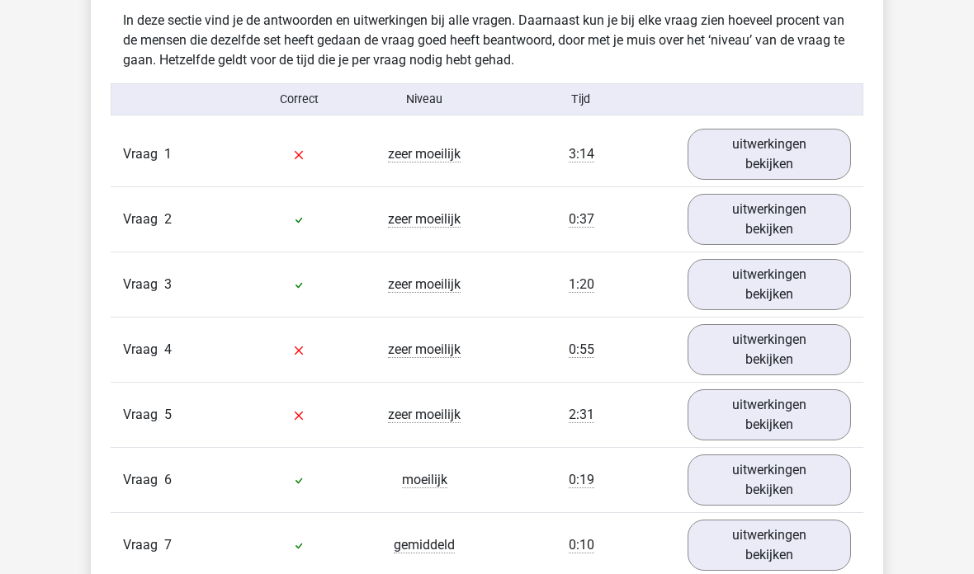
scroll to position [1274, 0]
click at [797, 159] on link "uitwerkingen bekijken" at bounding box center [769, 155] width 163 height 51
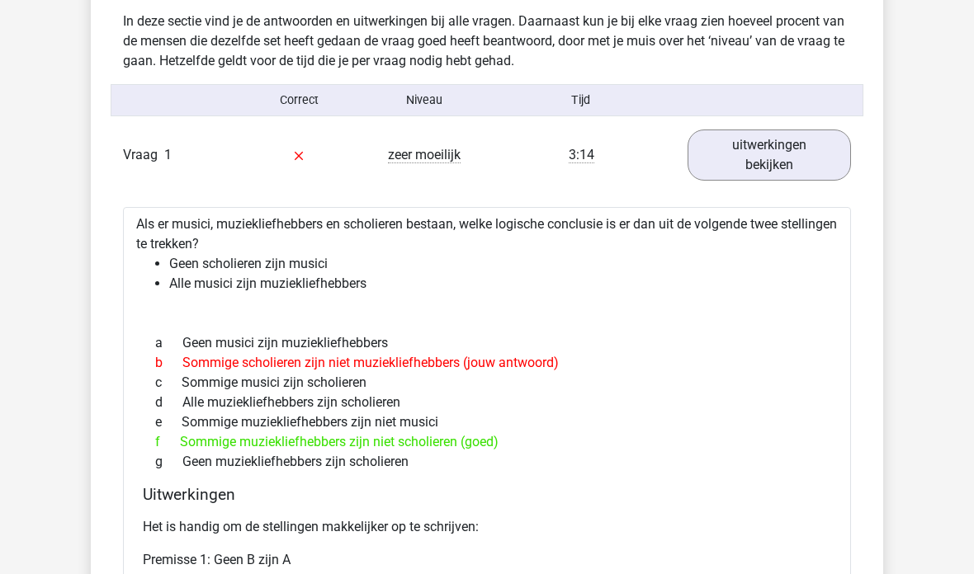
scroll to position [1298, 0]
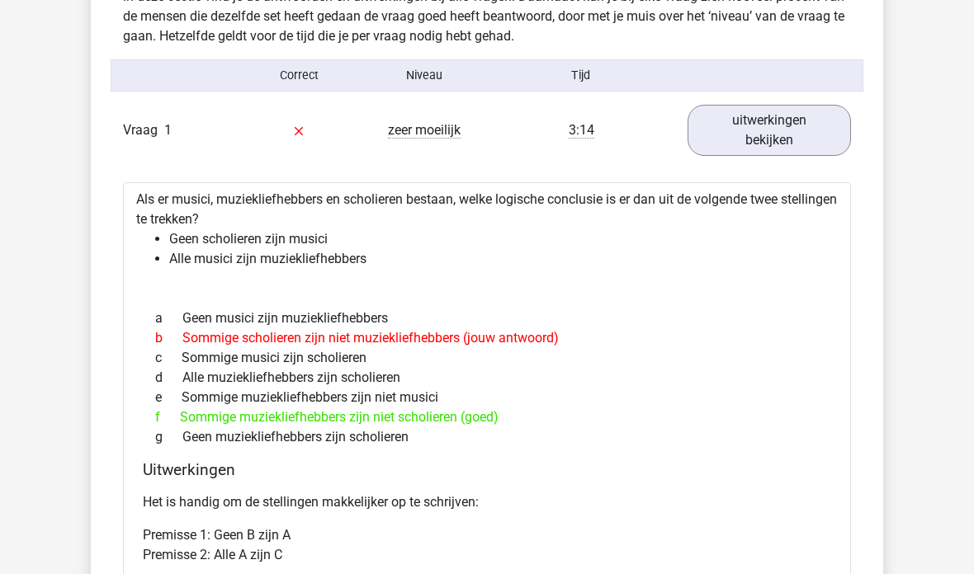
click at [825, 137] on link "uitwerkingen bekijken" at bounding box center [769, 130] width 163 height 51
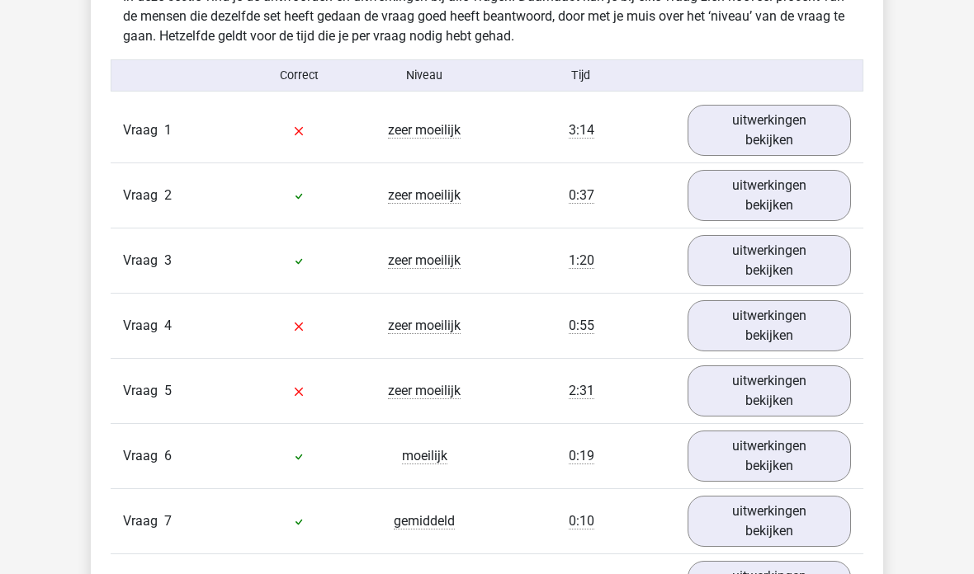
click at [827, 130] on link "uitwerkingen bekijken" at bounding box center [769, 130] width 163 height 51
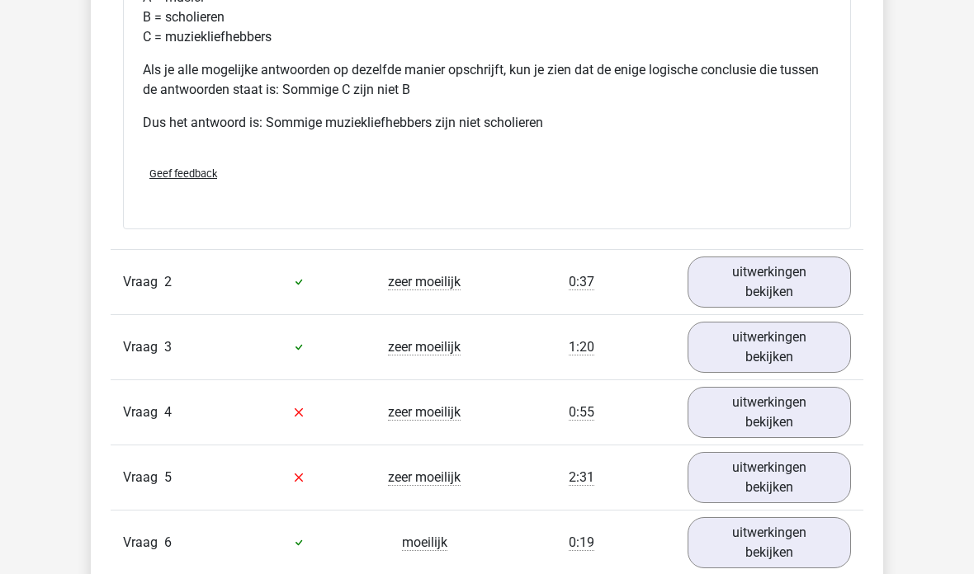
scroll to position [1908, 0]
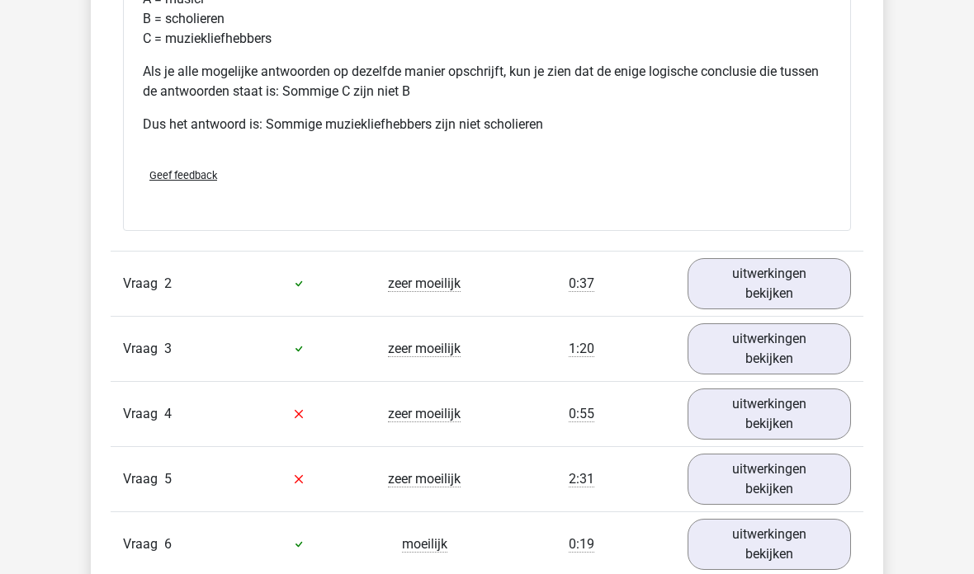
click at [782, 415] on link "uitwerkingen bekijken" at bounding box center [769, 414] width 163 height 51
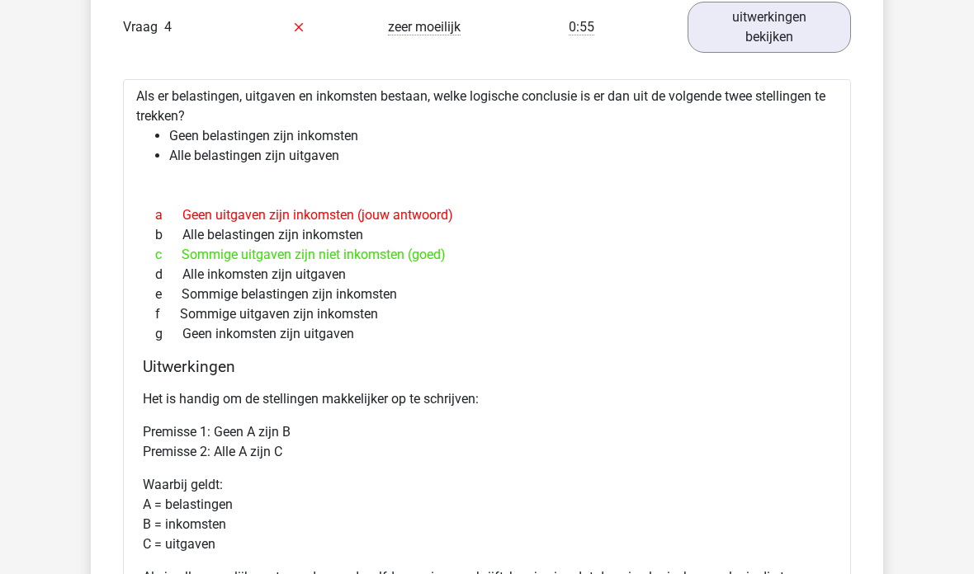
scroll to position [2295, 0]
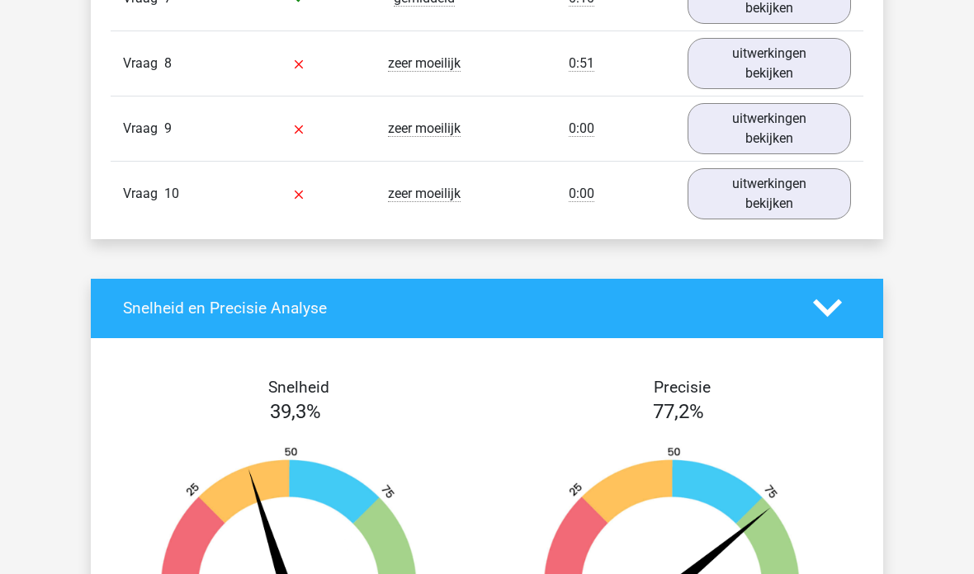
click at [801, 191] on link "uitwerkingen bekijken" at bounding box center [769, 194] width 163 height 51
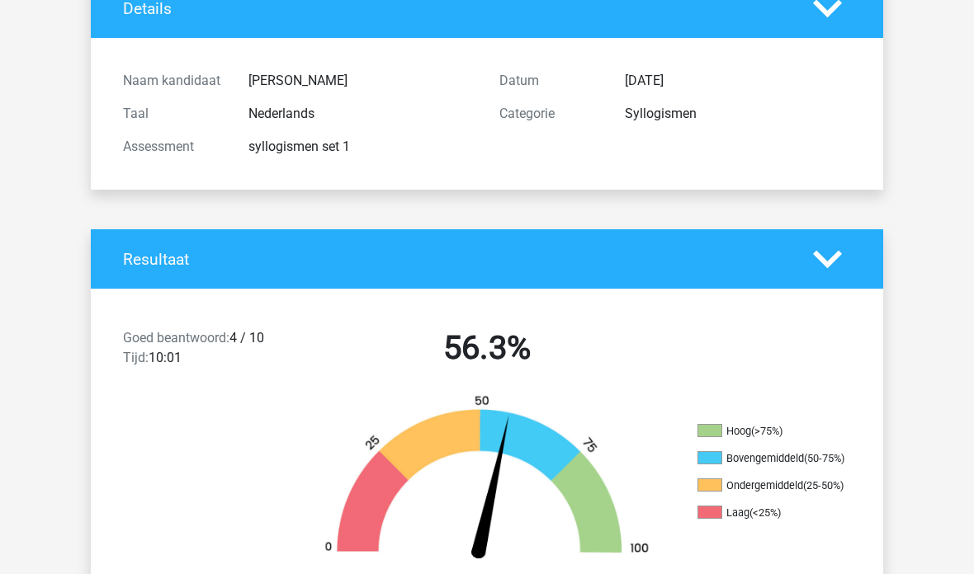
scroll to position [0, 0]
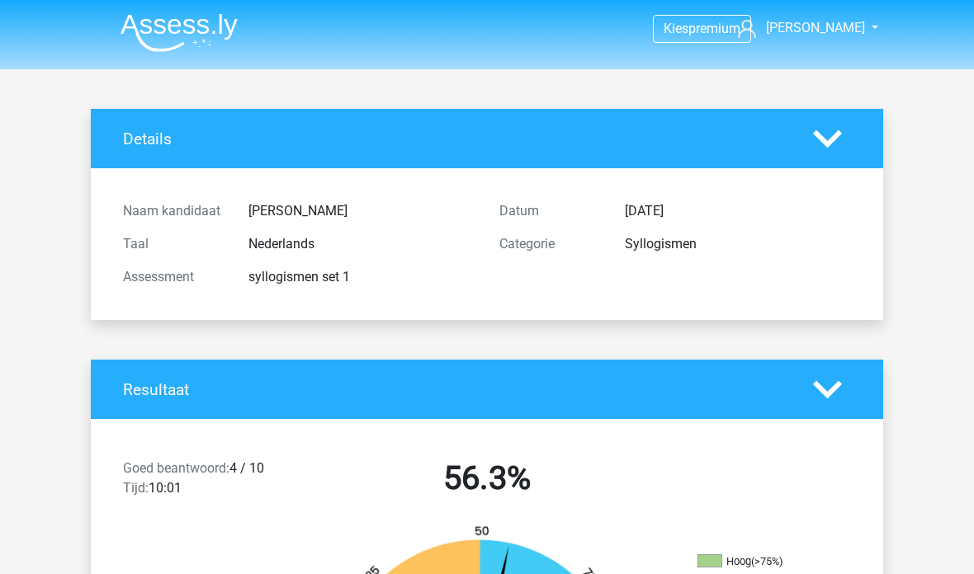
click at [149, 14] on img at bounding box center [179, 32] width 117 height 39
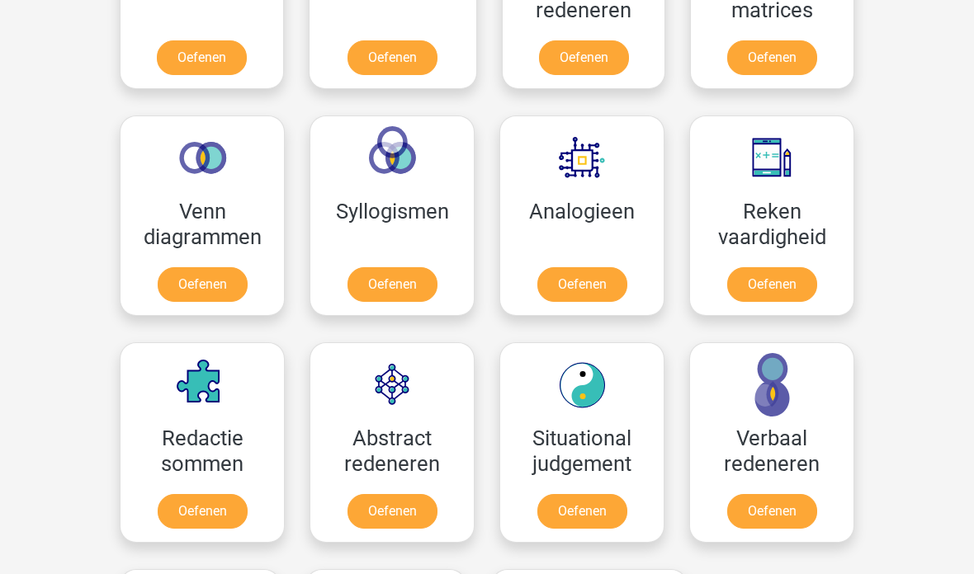
scroll to position [873, 0]
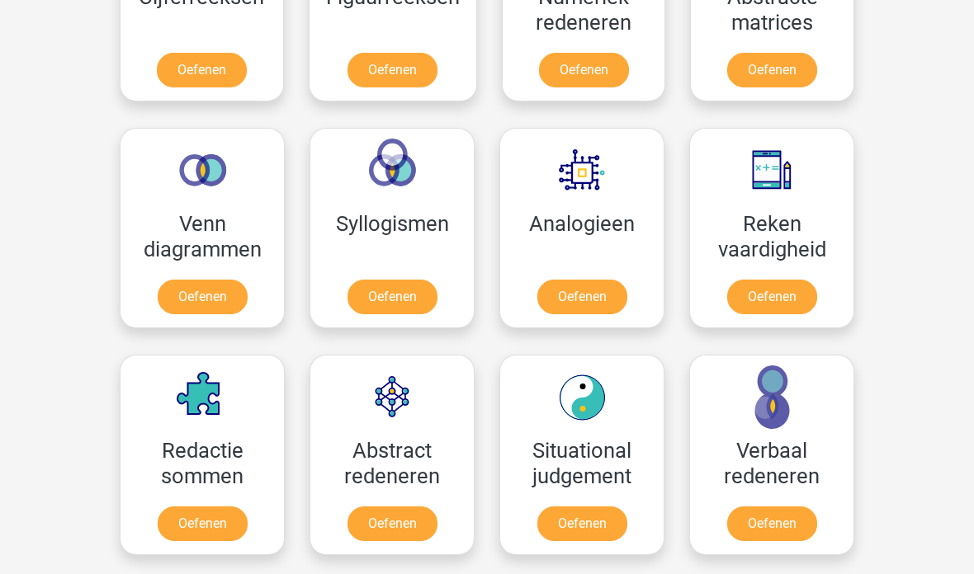
click at [399, 291] on link "Oefenen" at bounding box center [392, 297] width 90 height 35
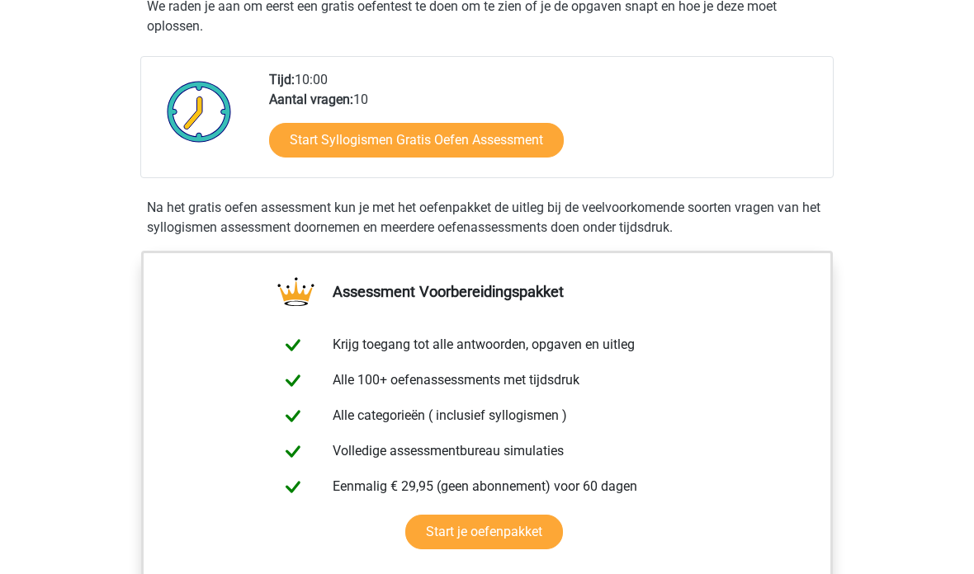
scroll to position [353, 0]
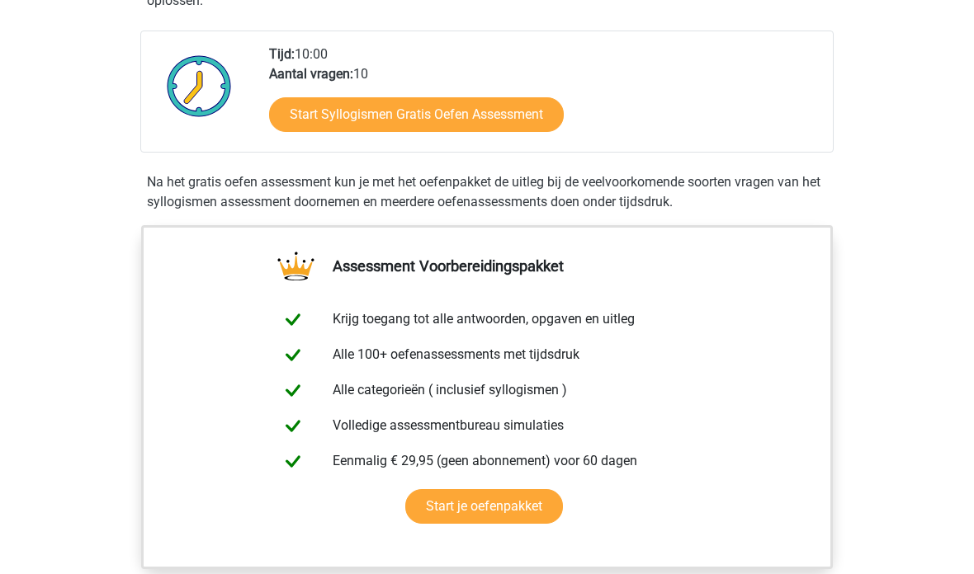
click at [496, 121] on link "Start Syllogismen Gratis Oefen Assessment" at bounding box center [416, 115] width 295 height 35
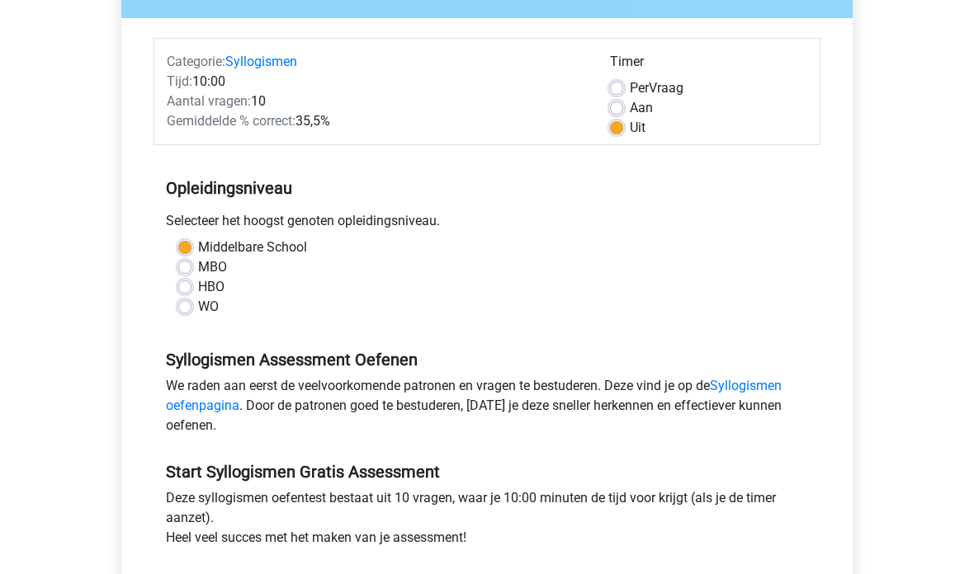
scroll to position [222, 0]
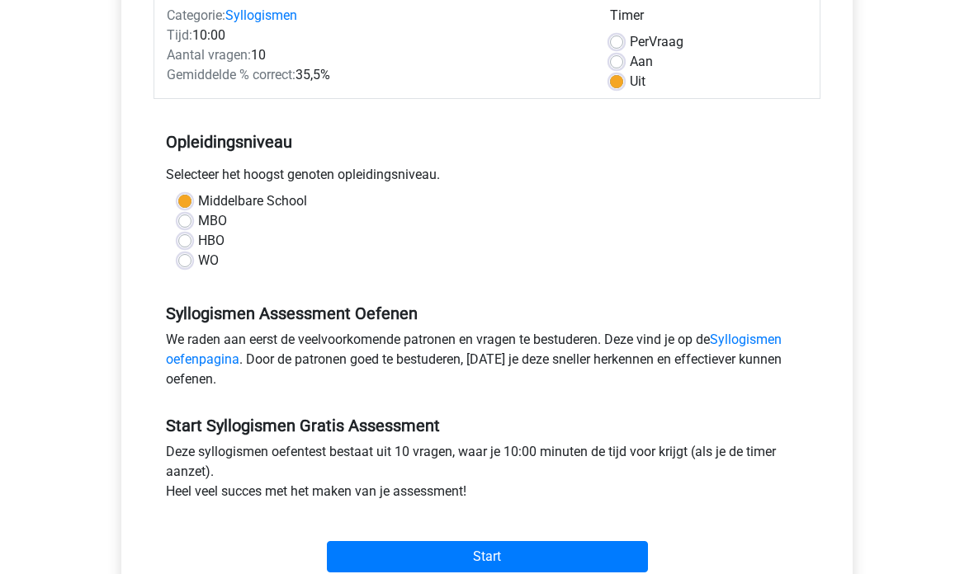
click at [586, 556] on input "Start" at bounding box center [487, 557] width 321 height 31
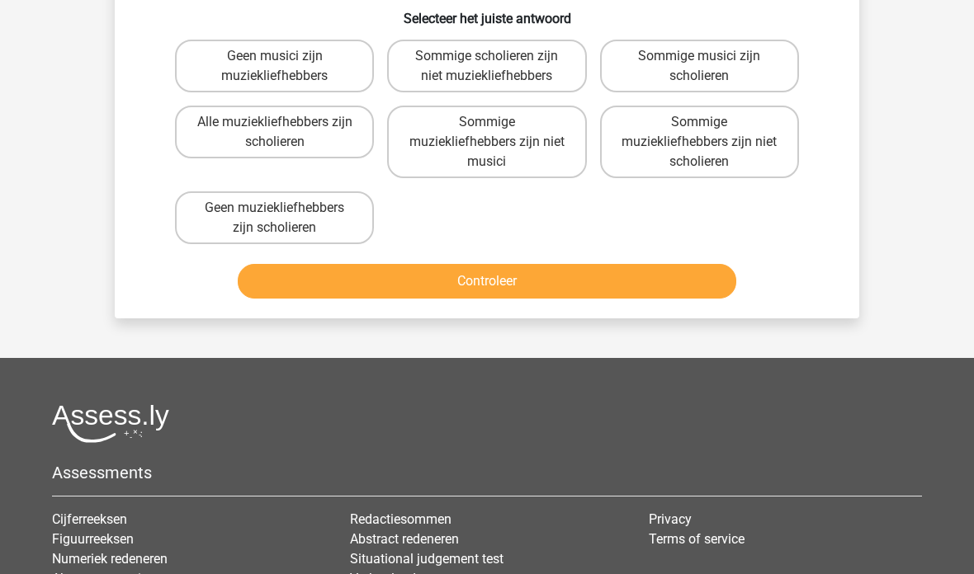
scroll to position [213, 0]
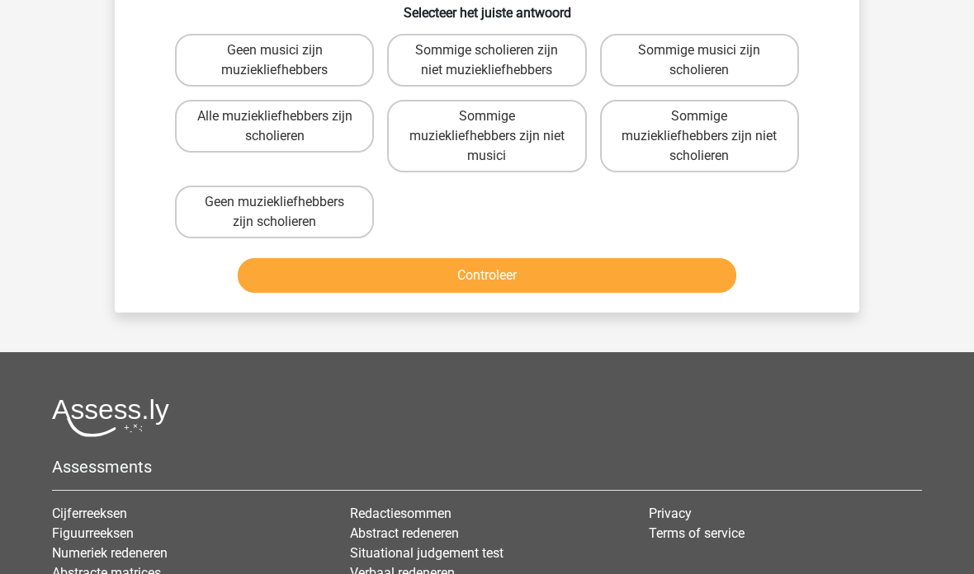
click at [208, 208] on label "Geen muziekliefhebbers zijn scholieren" at bounding box center [274, 212] width 199 height 53
click at [275, 208] on input "Geen muziekliefhebbers zijn scholieren" at bounding box center [280, 207] width 11 height 11
radio input "true"
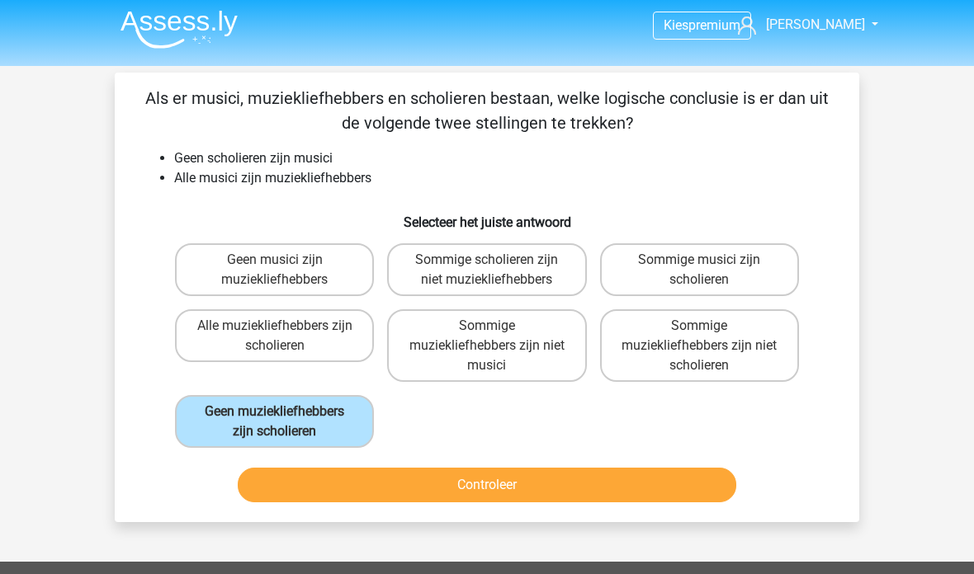
scroll to position [0, 0]
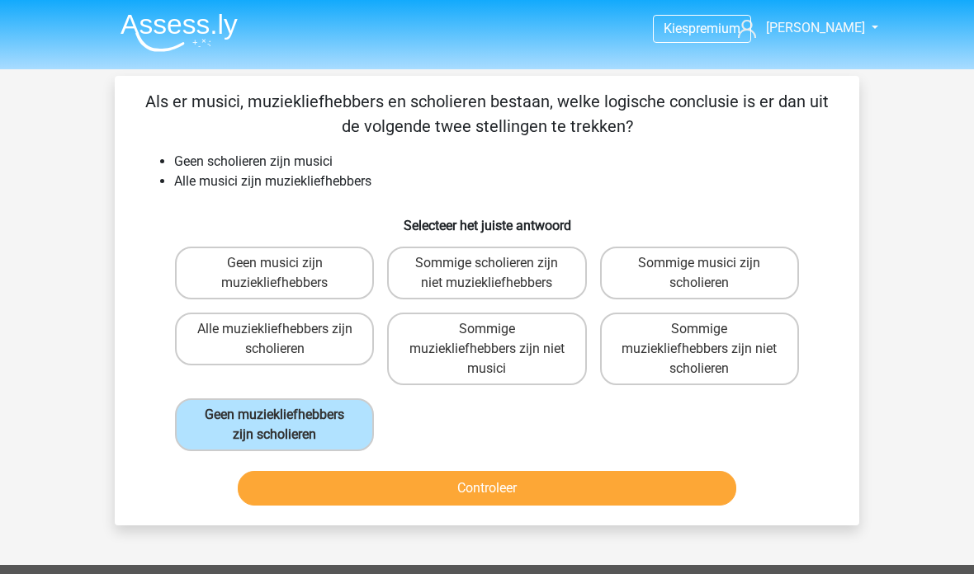
click at [449, 499] on button "Controleer" at bounding box center [487, 488] width 499 height 35
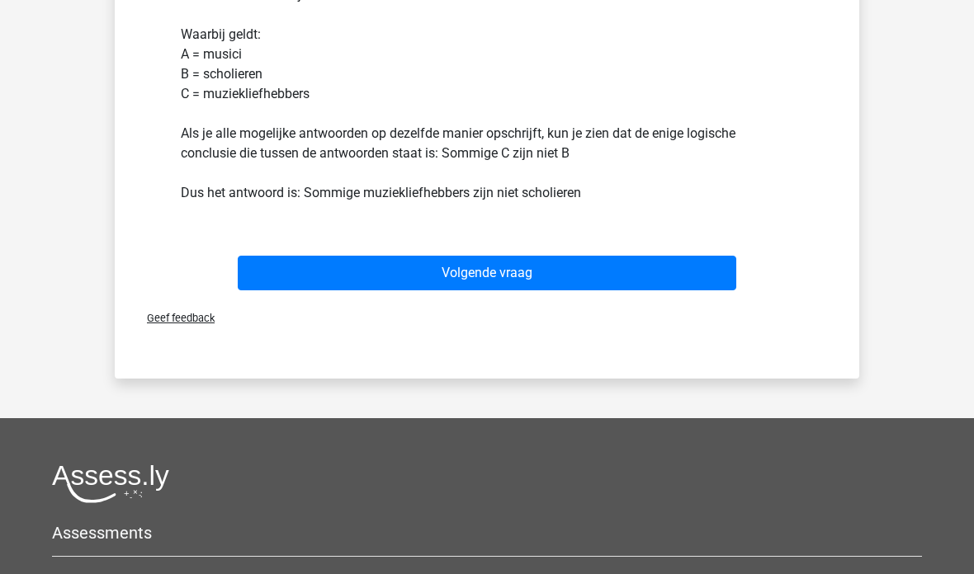
scroll to position [660, 0]
